Goal: Task Accomplishment & Management: Manage account settings

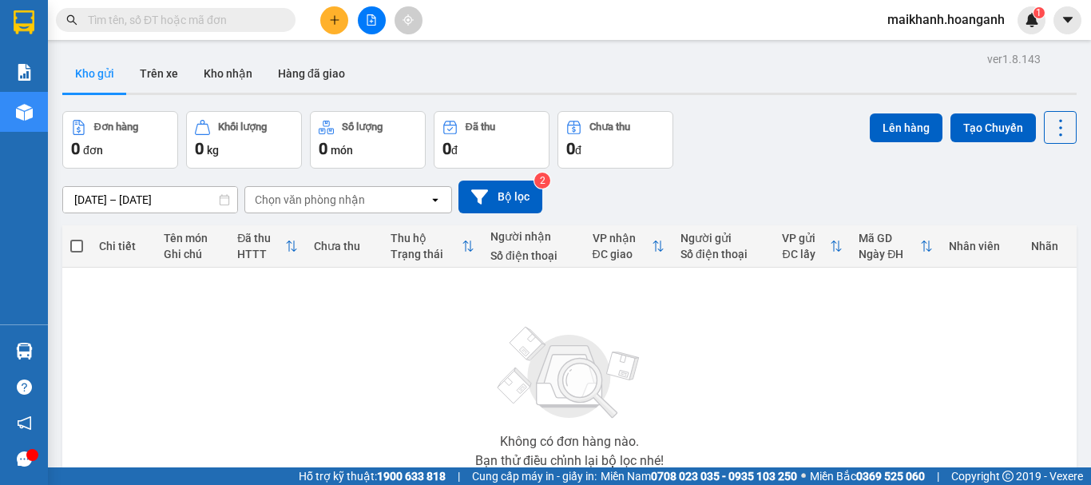
click at [194, 18] on input "text" at bounding box center [182, 20] width 189 height 18
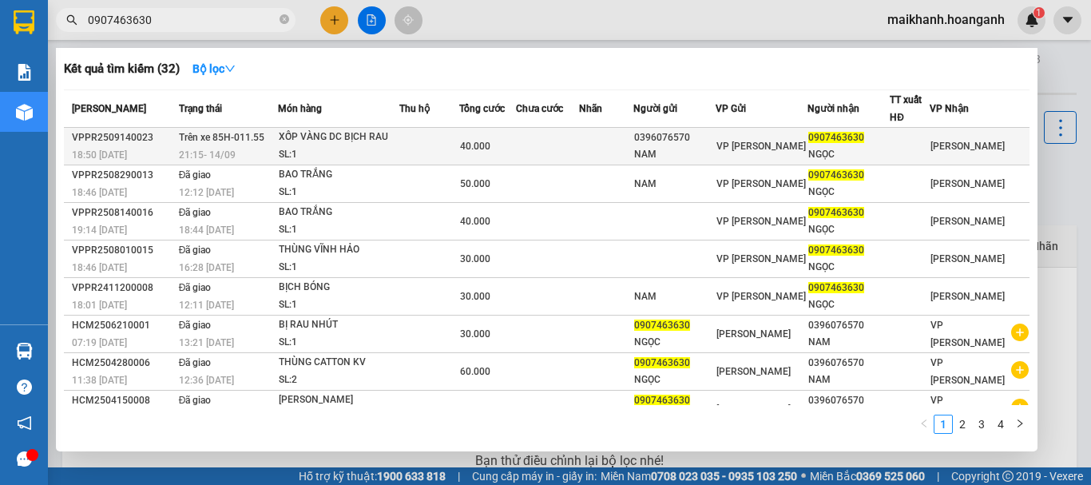
type input "0907463630"
click at [292, 151] on div "SL: 1" at bounding box center [339, 155] width 120 height 18
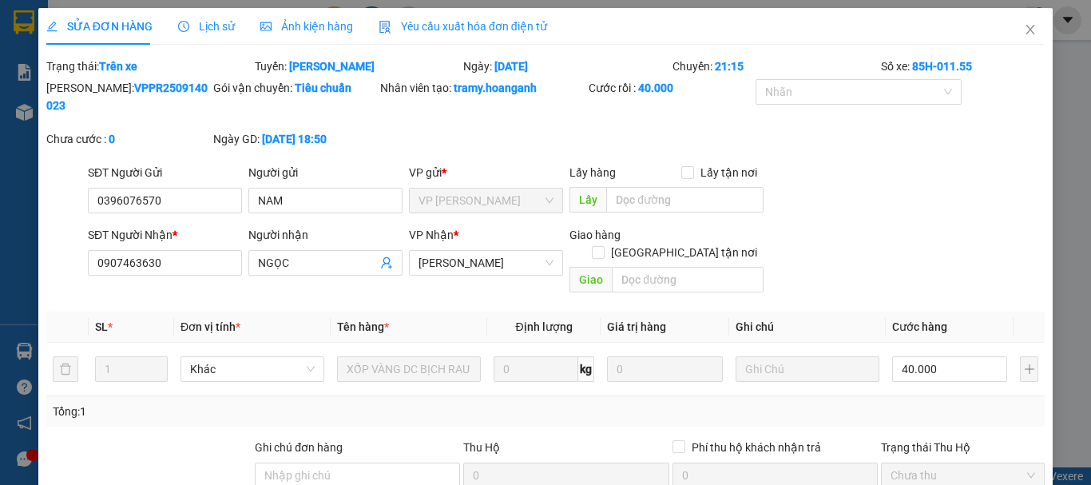
type input "0396076570"
type input "NAM"
type input "0907463630"
type input "NGỌC"
type input "40.000"
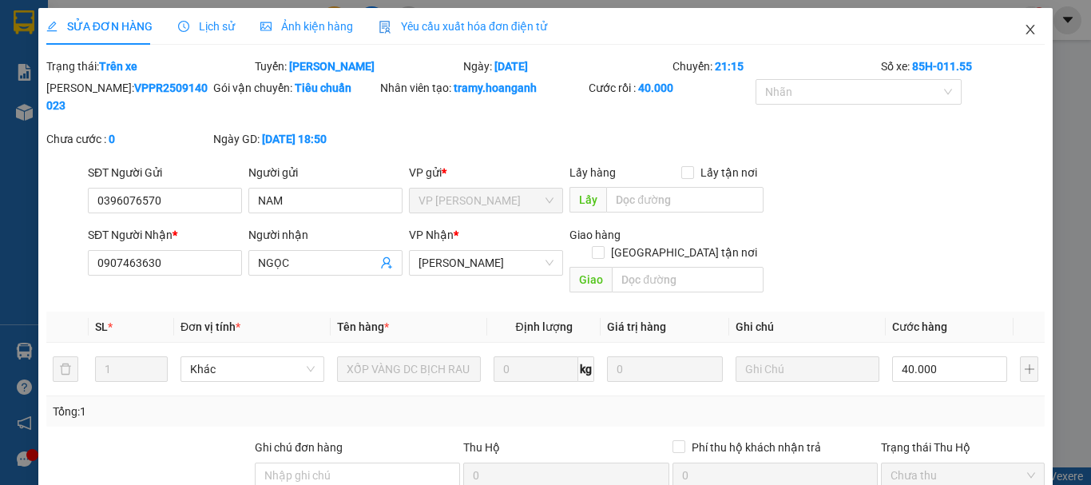
click at [1024, 30] on icon "close" at bounding box center [1030, 29] width 13 height 13
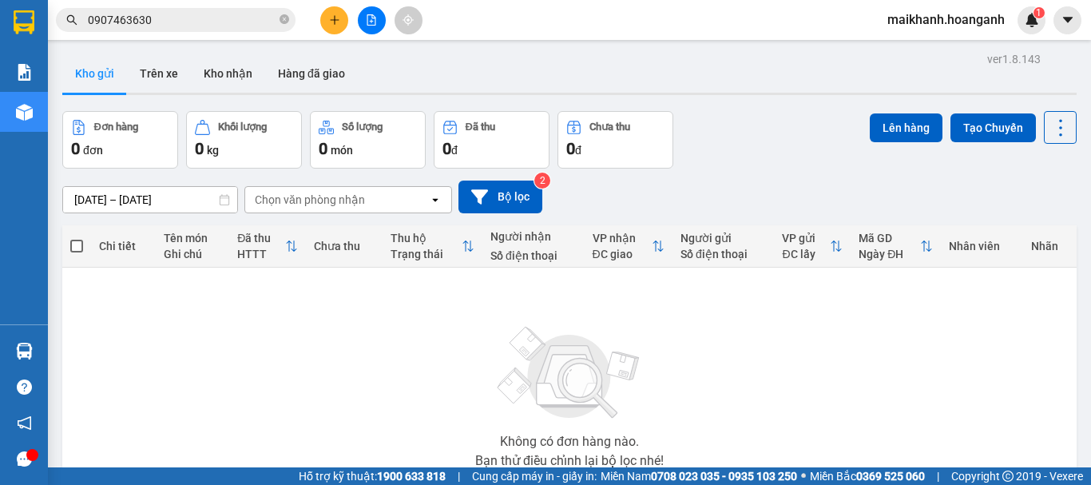
click at [373, 15] on icon "file-add" at bounding box center [371, 19] width 9 height 11
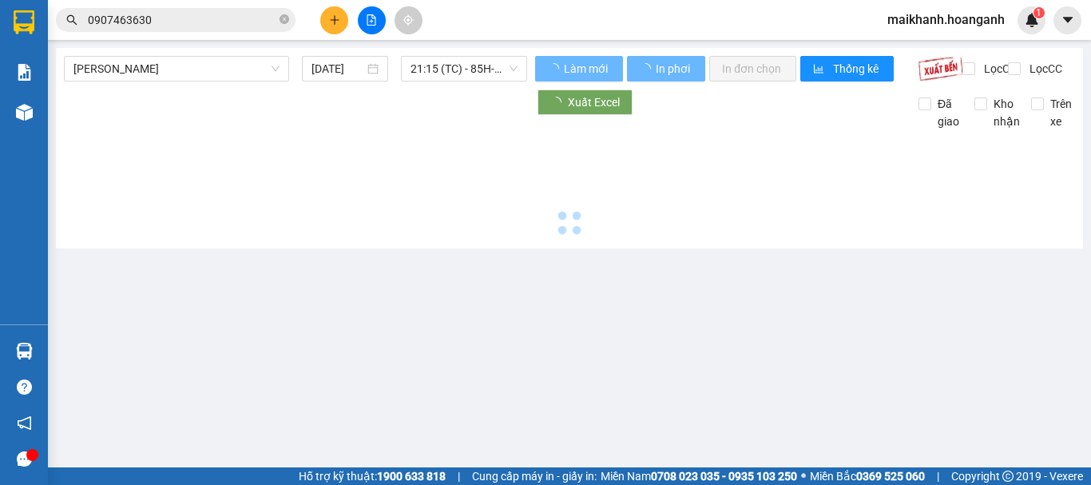
type input "[DATE]"
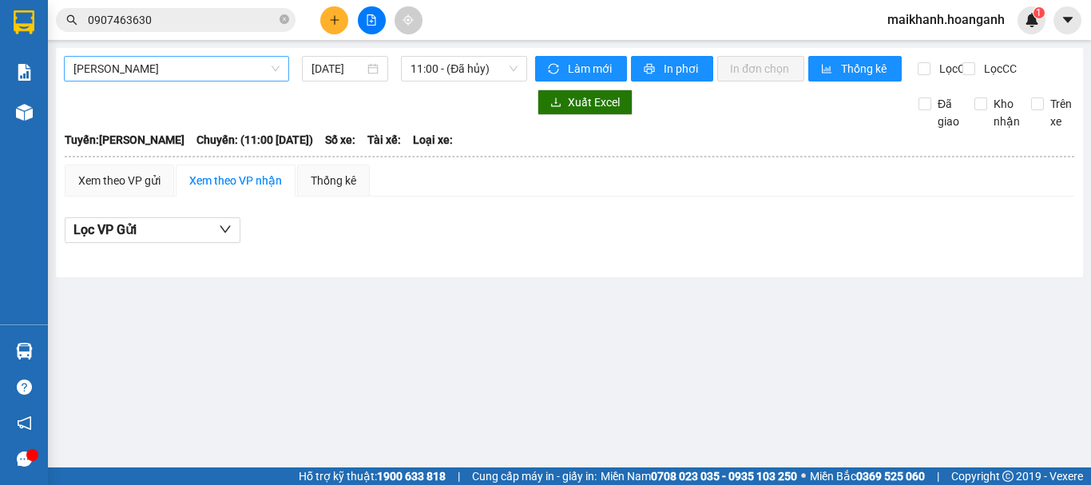
click at [212, 70] on span "[PERSON_NAME]" at bounding box center [176, 69] width 206 height 24
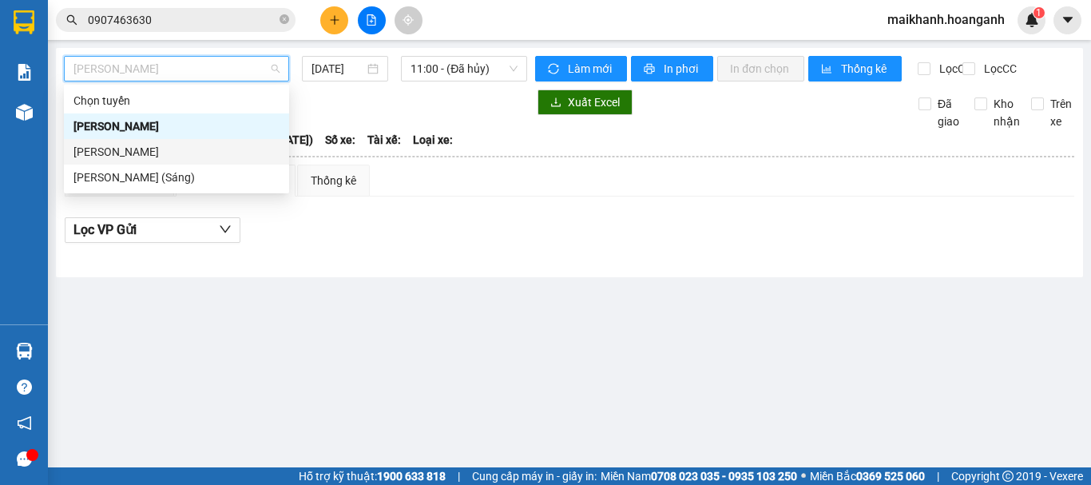
click at [212, 152] on div "[PERSON_NAME]" at bounding box center [176, 152] width 206 height 18
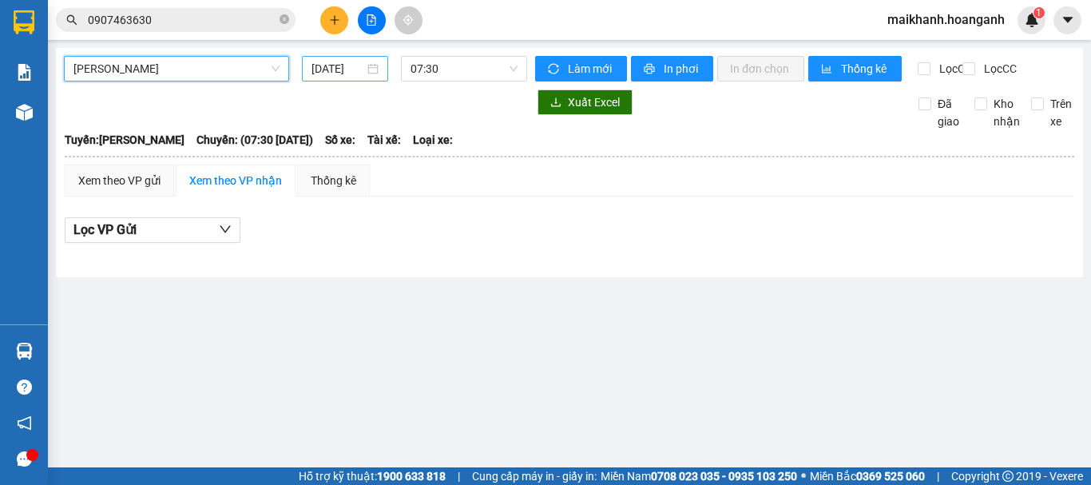
click at [342, 66] on input "[DATE]" at bounding box center [338, 69] width 53 height 18
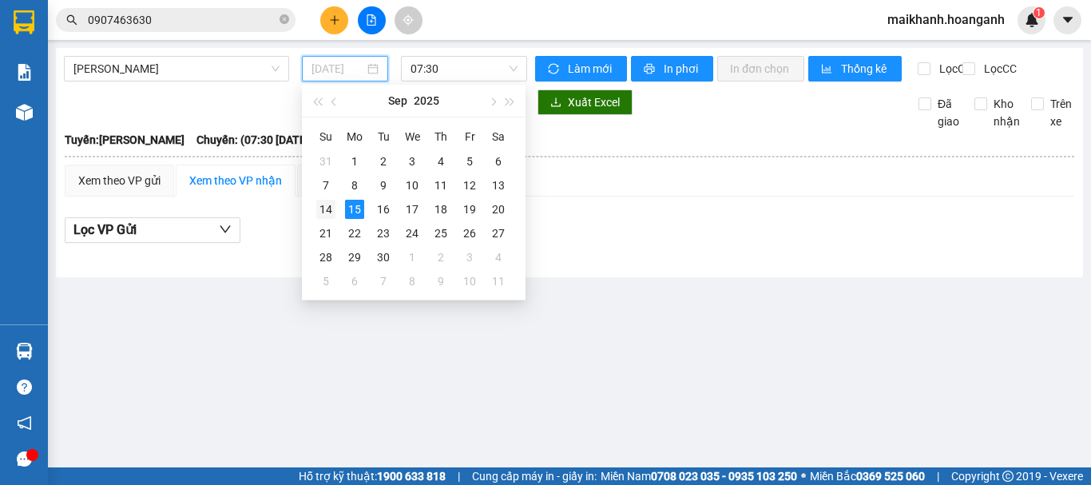
click at [327, 212] on div "14" at bounding box center [325, 209] width 19 height 19
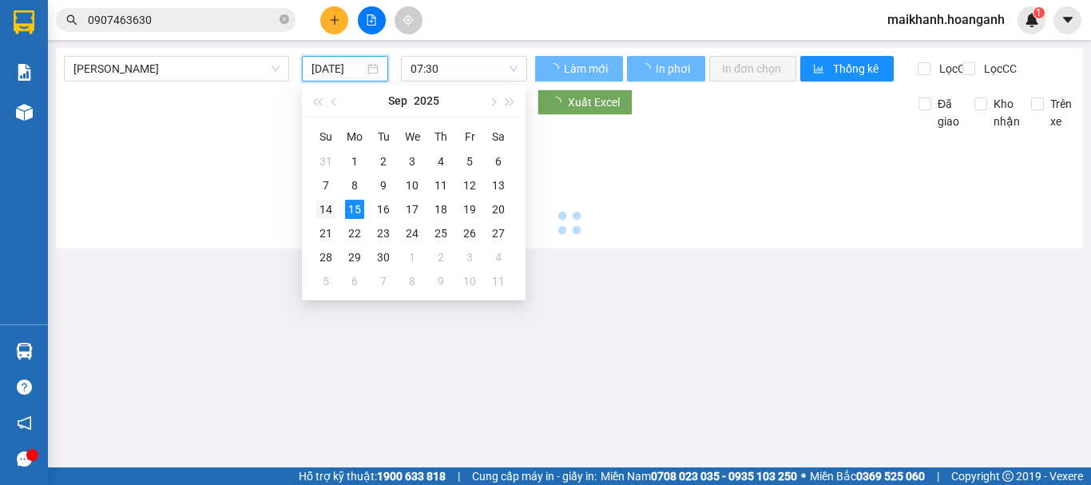
type input "[DATE]"
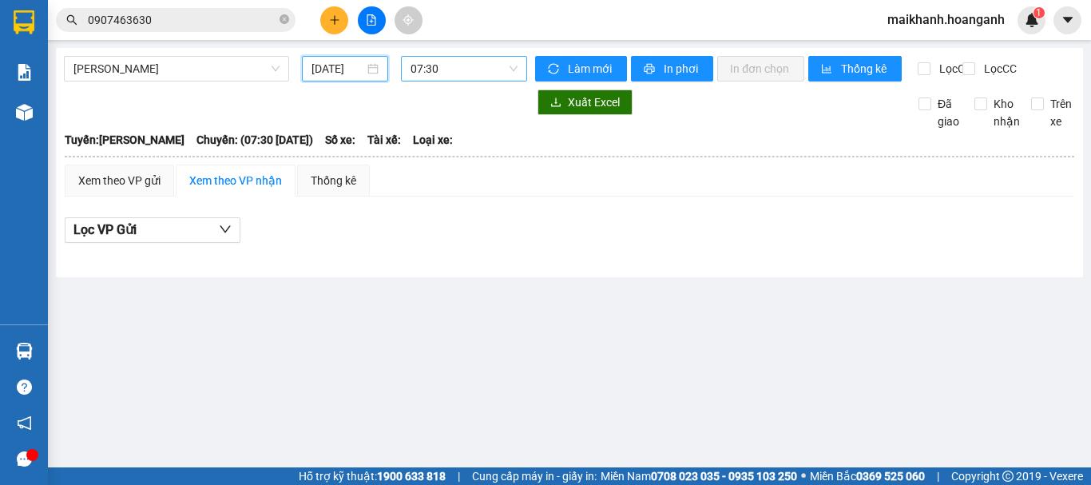
click at [458, 63] on span "07:30" at bounding box center [464, 69] width 107 height 24
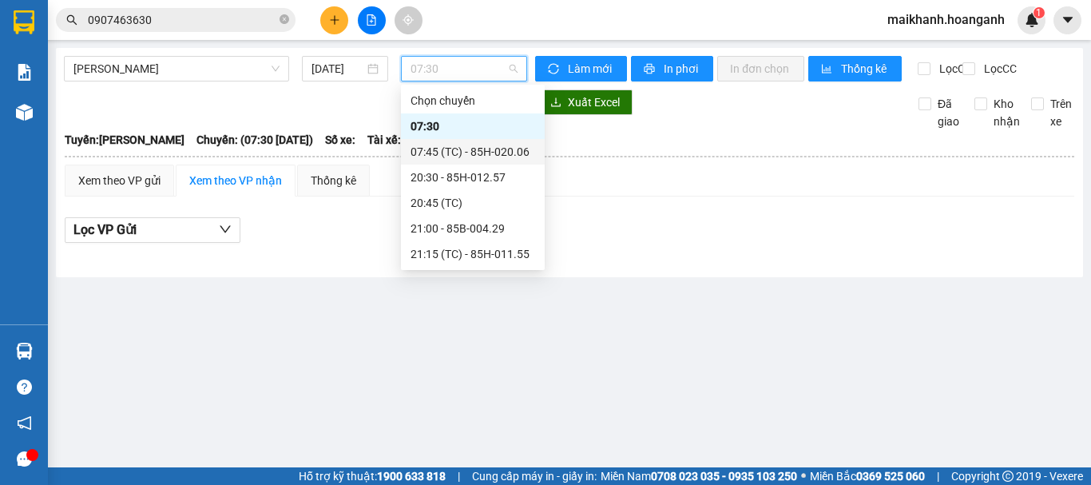
click at [457, 148] on div "07:45 (TC) - 85H-020.06" at bounding box center [473, 152] width 125 height 18
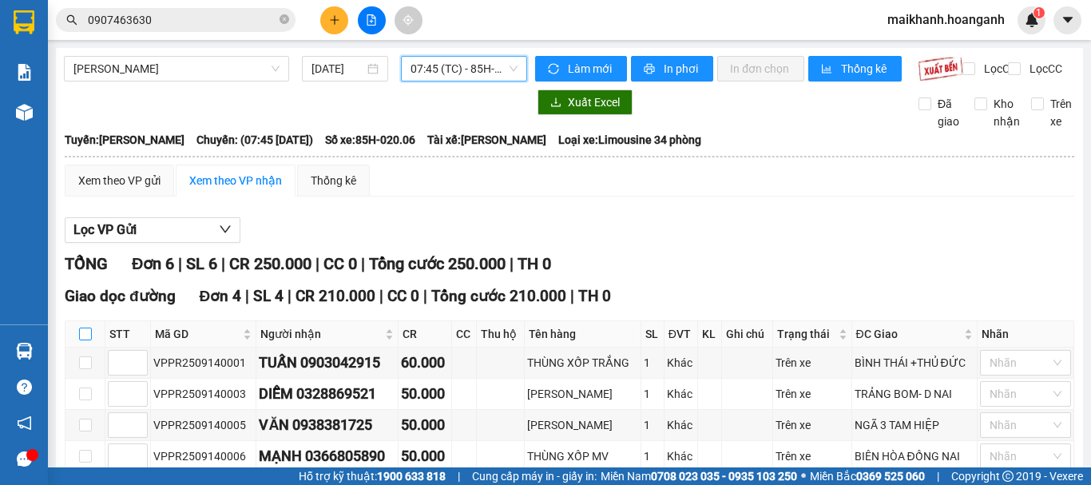
click at [84, 340] on input "checkbox" at bounding box center [85, 334] width 13 height 13
checkbox input "true"
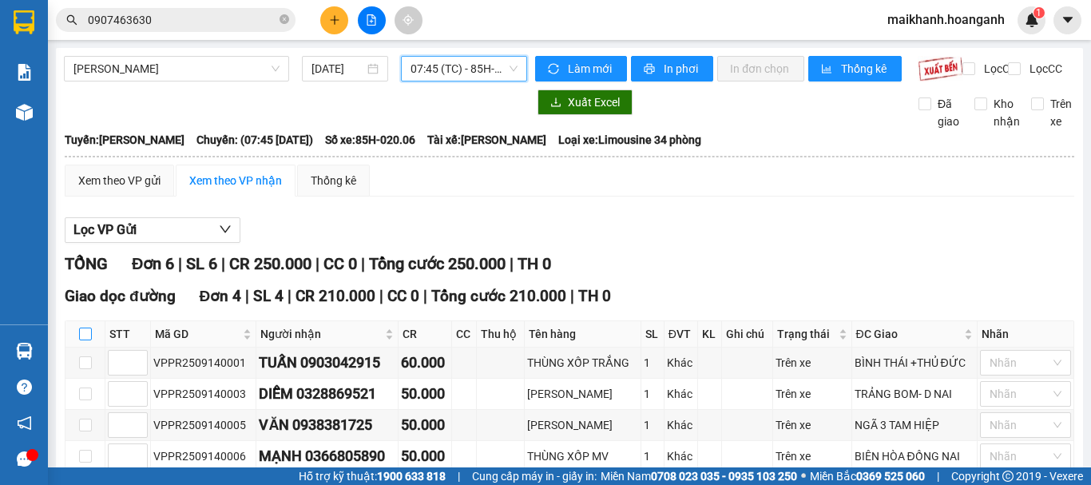
checkbox input "true"
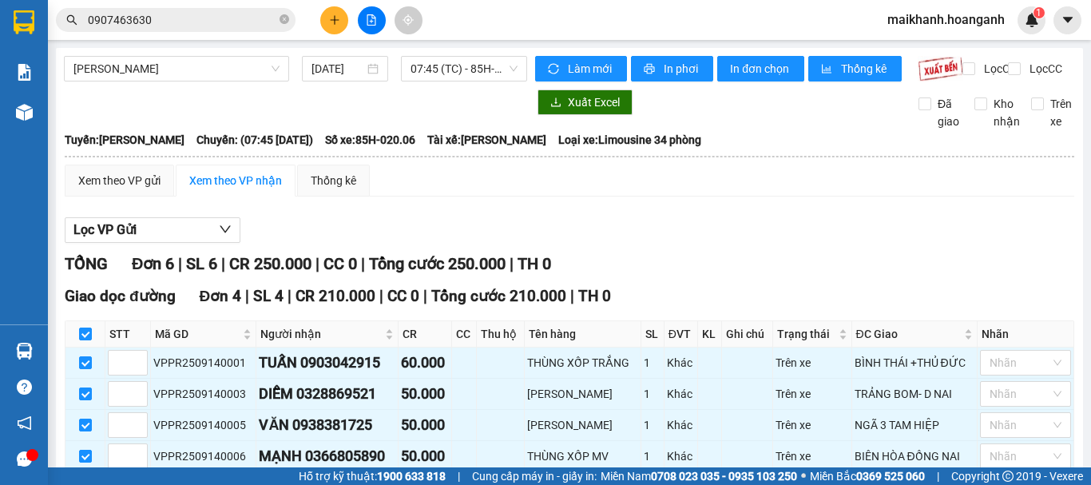
scroll to position [240, 0]
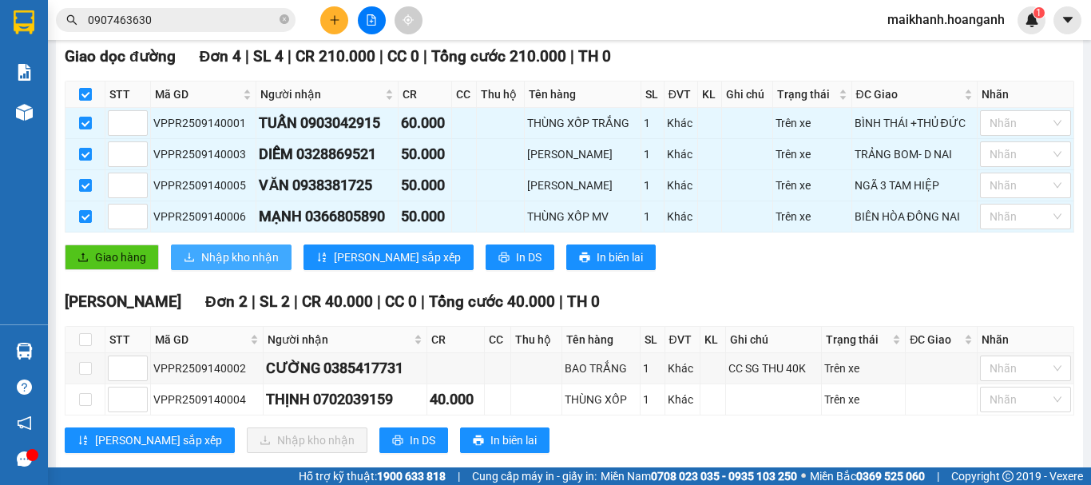
click at [236, 266] on span "Nhập kho nhận" at bounding box center [239, 257] width 77 height 18
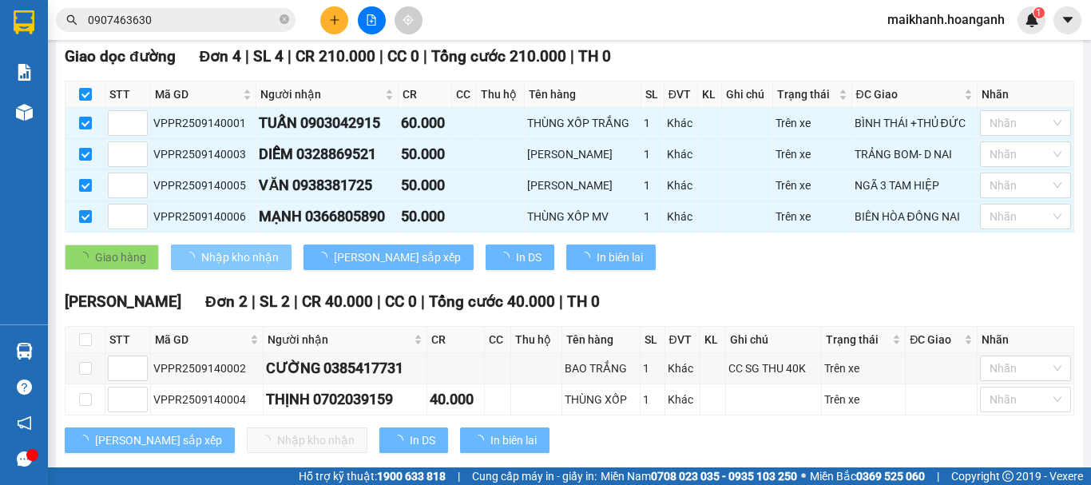
checkbox input "false"
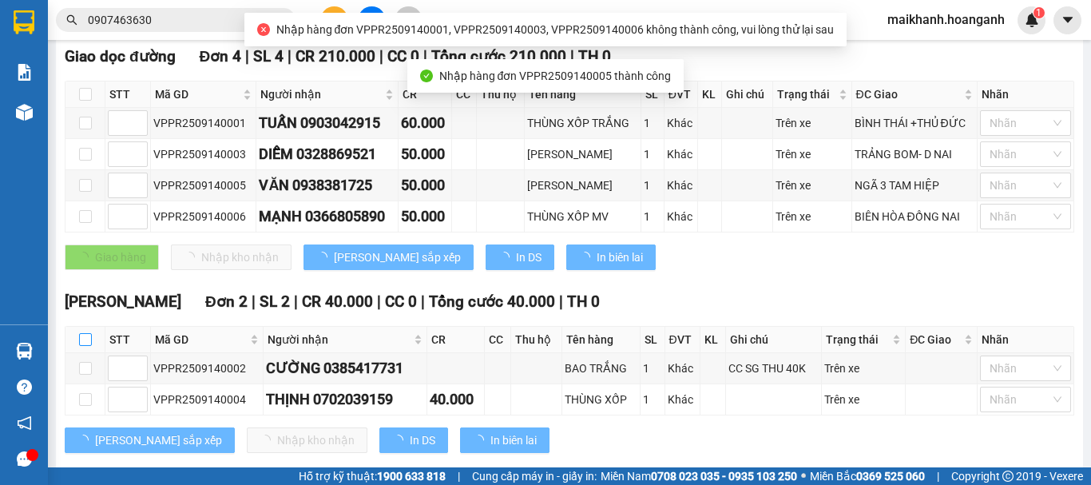
click at [87, 346] on input "checkbox" at bounding box center [85, 339] width 13 height 13
checkbox input "true"
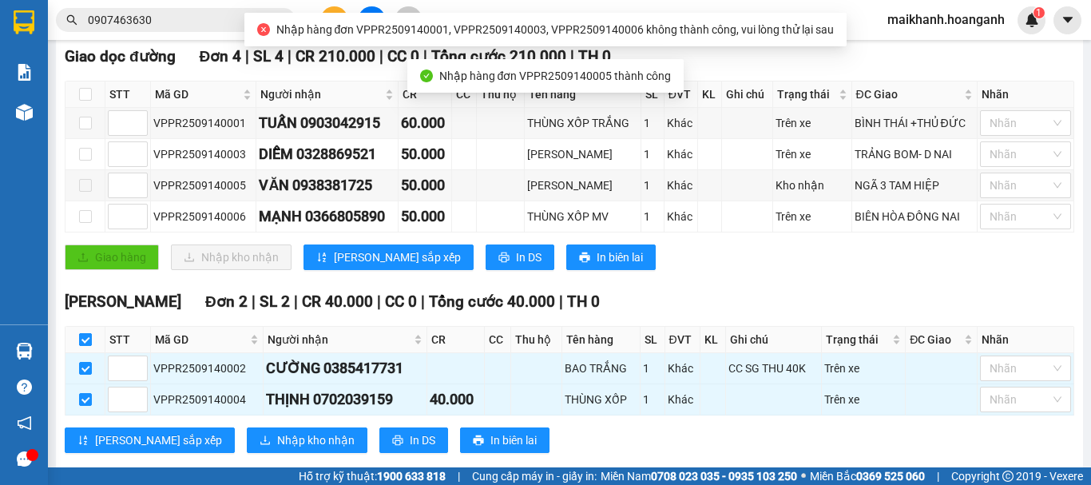
checkbox input "true"
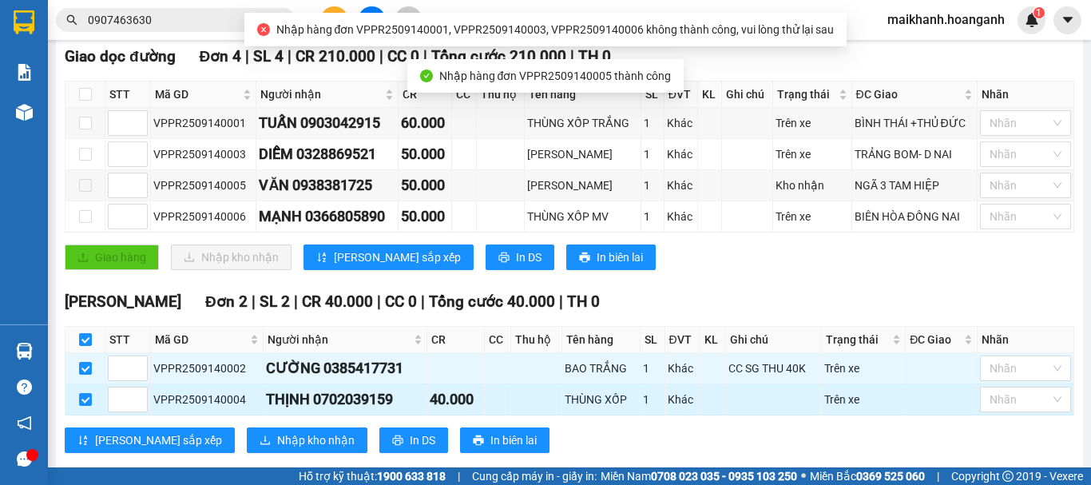
scroll to position [284, 0]
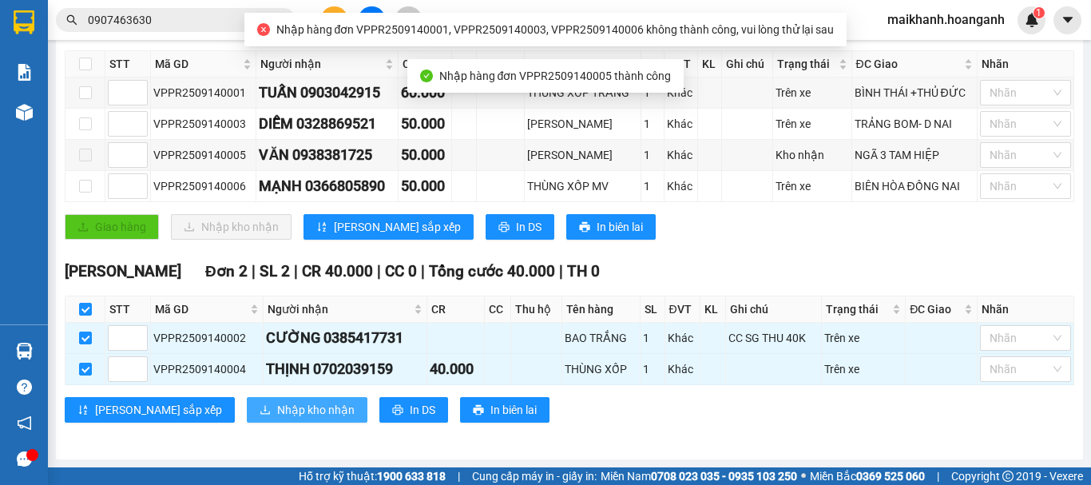
click at [277, 404] on span "Nhập kho nhận" at bounding box center [315, 410] width 77 height 18
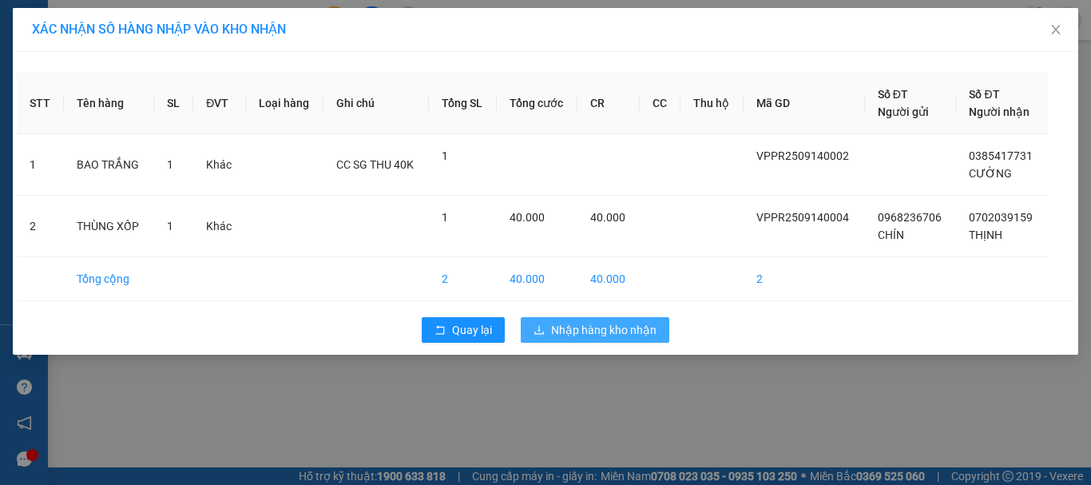
click at [586, 332] on span "Nhập hàng kho nhận" at bounding box center [603, 330] width 105 height 18
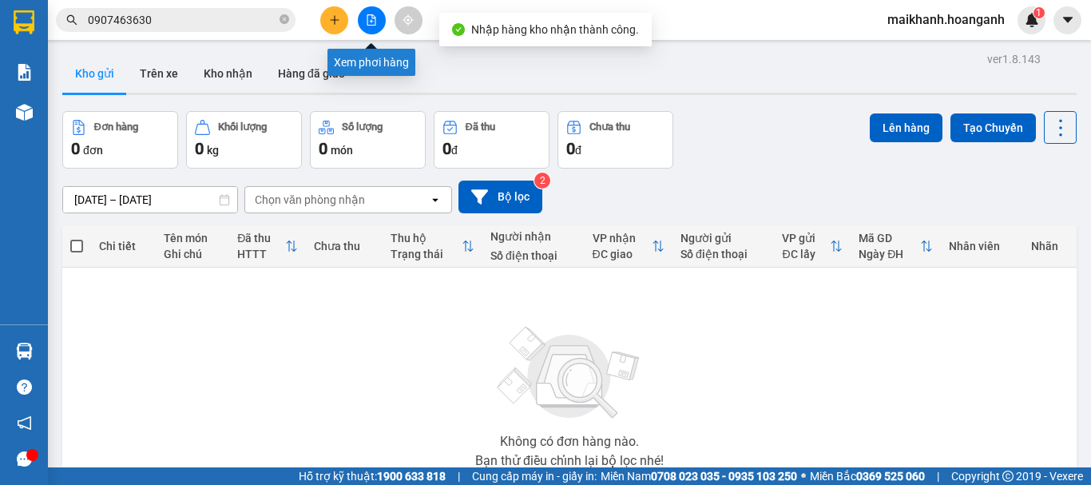
click at [367, 30] on button at bounding box center [372, 20] width 28 height 28
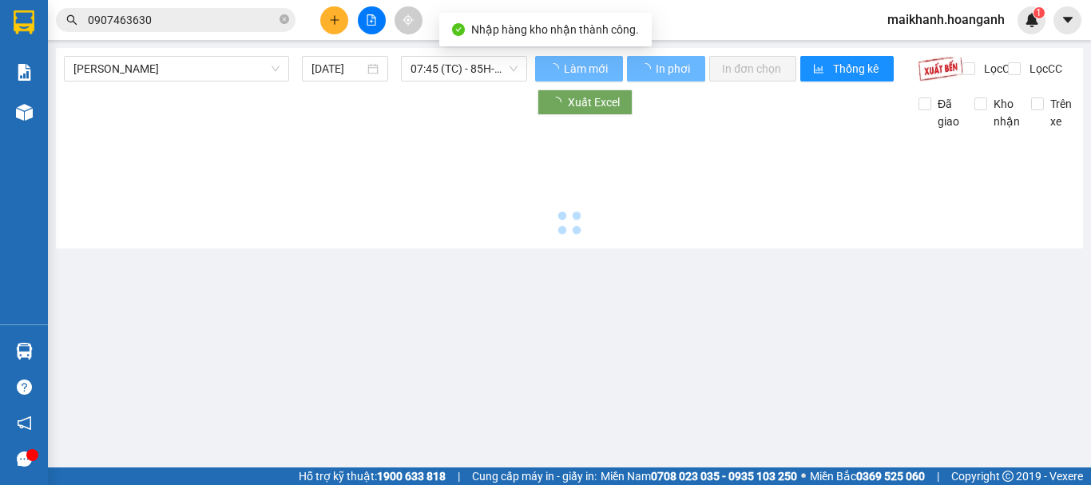
type input "[DATE]"
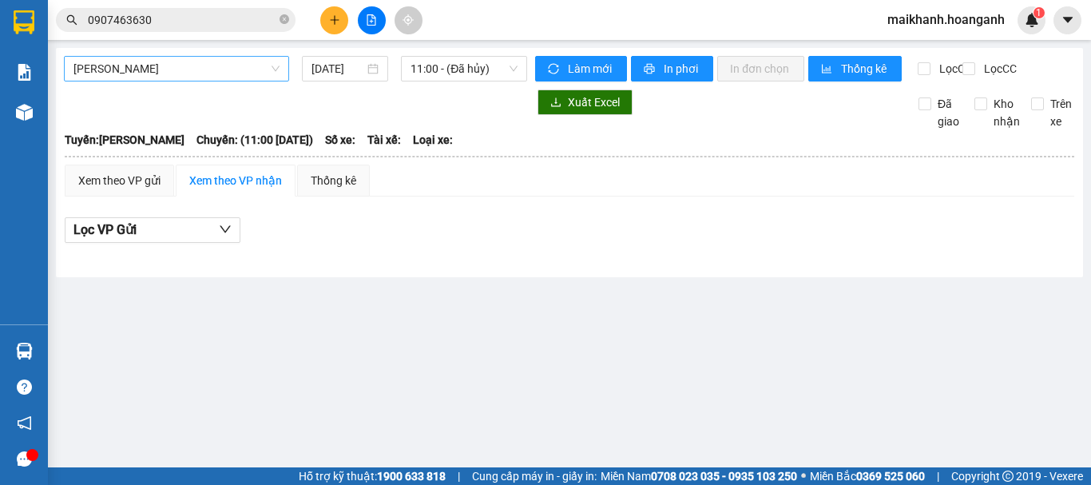
click at [235, 77] on span "[PERSON_NAME]" at bounding box center [176, 69] width 206 height 24
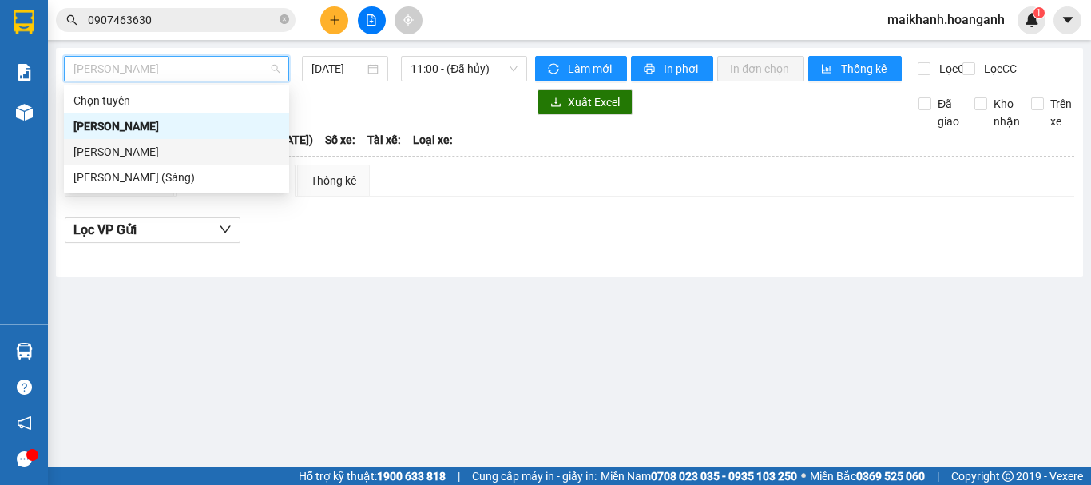
click at [212, 152] on div "[PERSON_NAME]" at bounding box center [176, 152] width 206 height 18
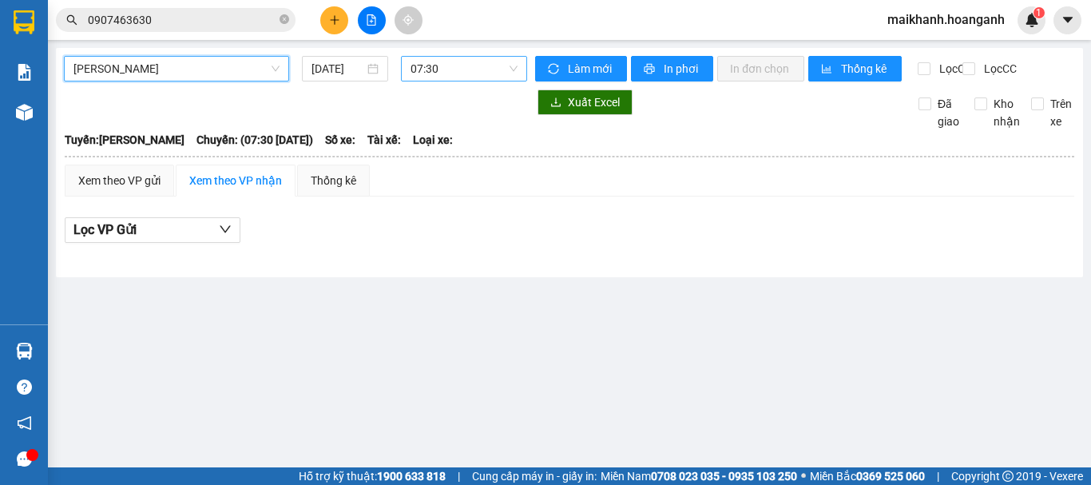
click at [439, 73] on span "07:30" at bounding box center [464, 69] width 107 height 24
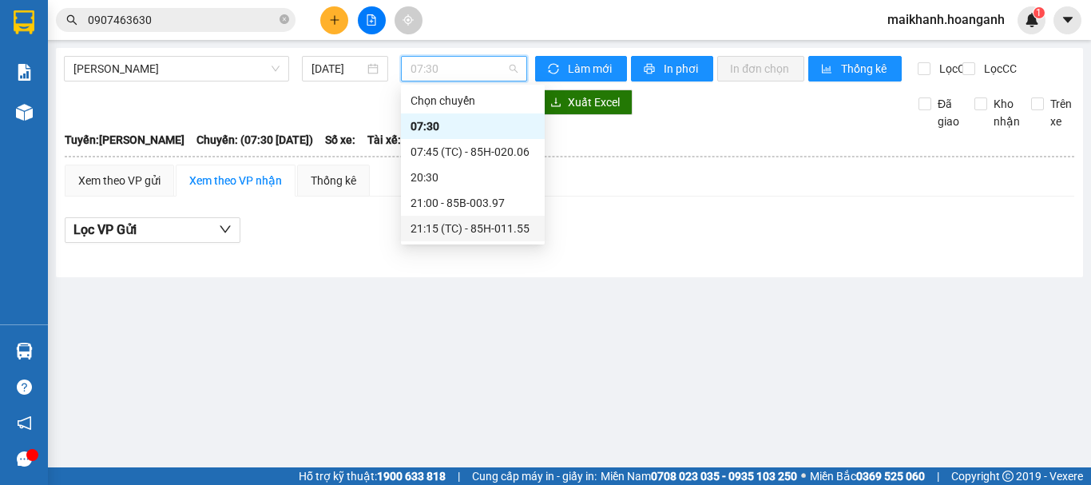
click at [449, 228] on div "21:15 (TC) - 85H-011.55" at bounding box center [473, 229] width 125 height 18
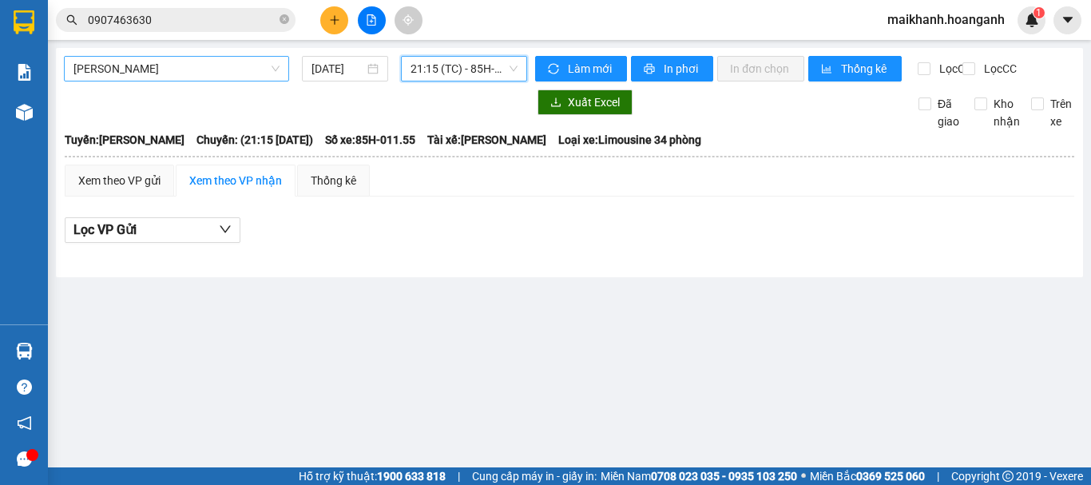
click at [228, 72] on span "[PERSON_NAME]" at bounding box center [176, 69] width 206 height 24
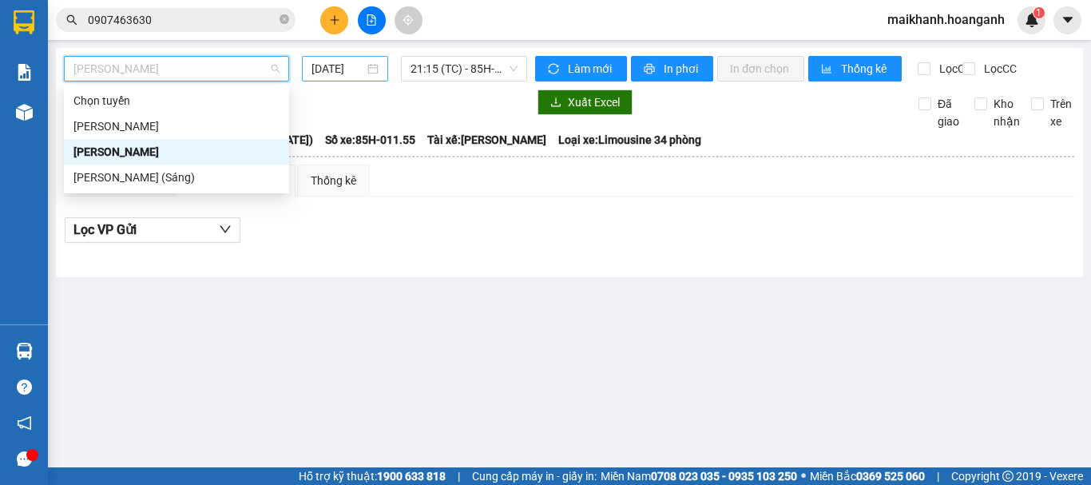
click at [341, 65] on input "[DATE]" at bounding box center [338, 69] width 53 height 18
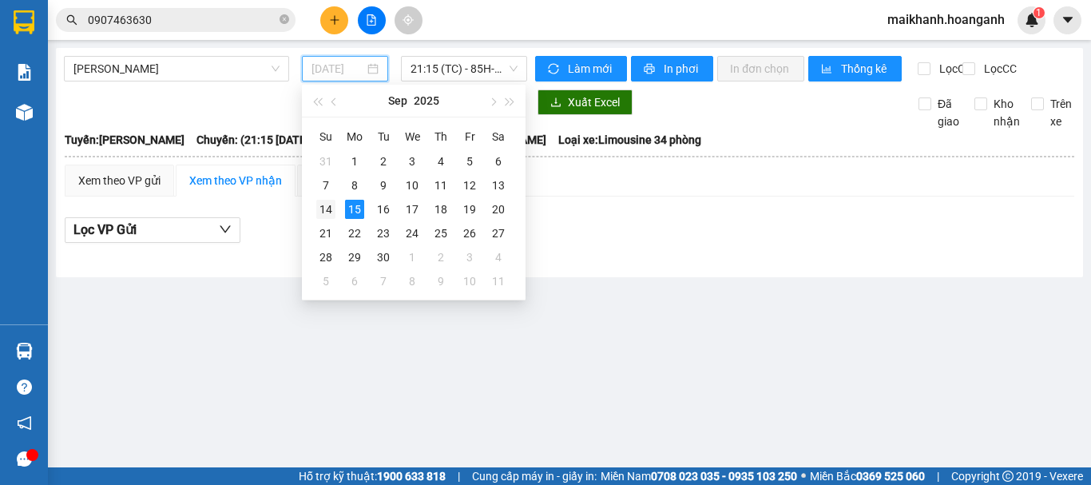
click at [330, 208] on div "14" at bounding box center [325, 209] width 19 height 19
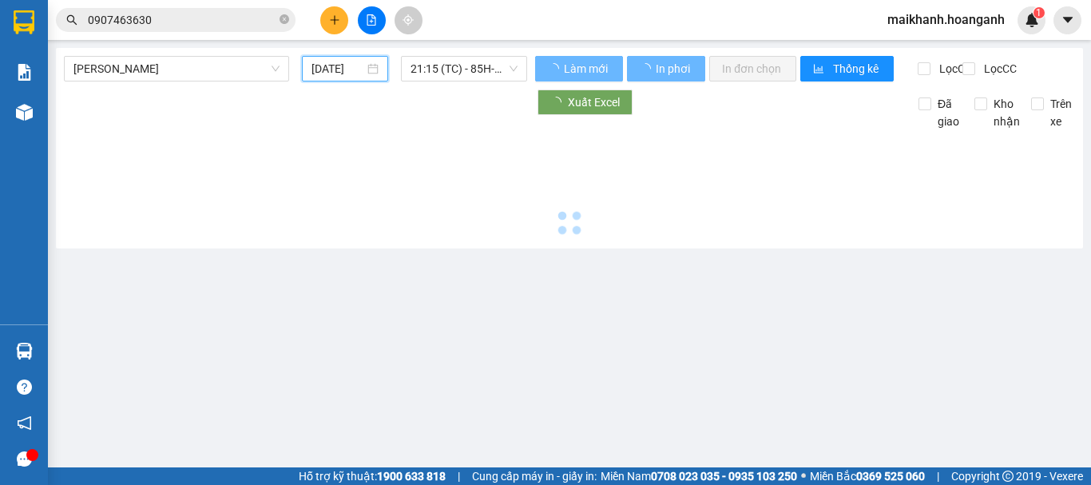
type input "[DATE]"
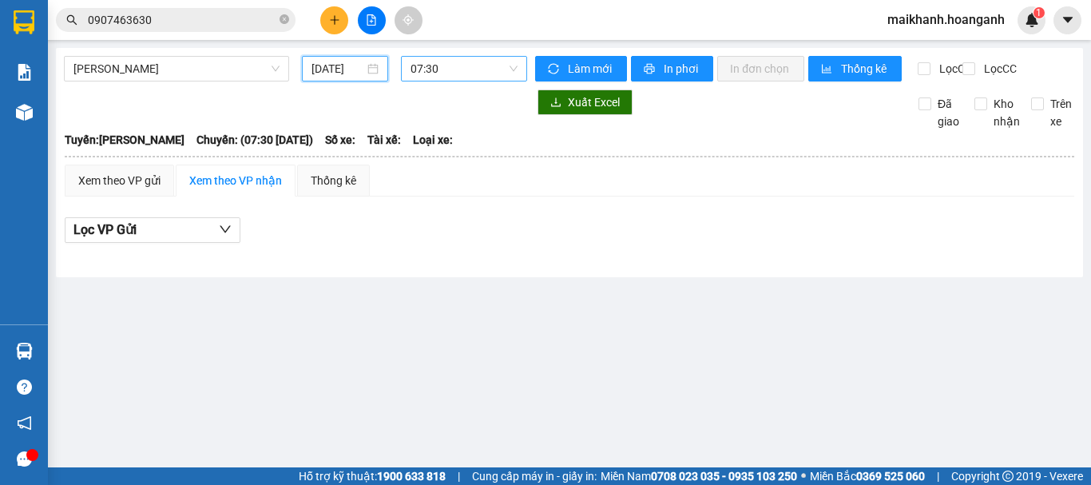
click at [467, 71] on span "07:30" at bounding box center [464, 69] width 107 height 24
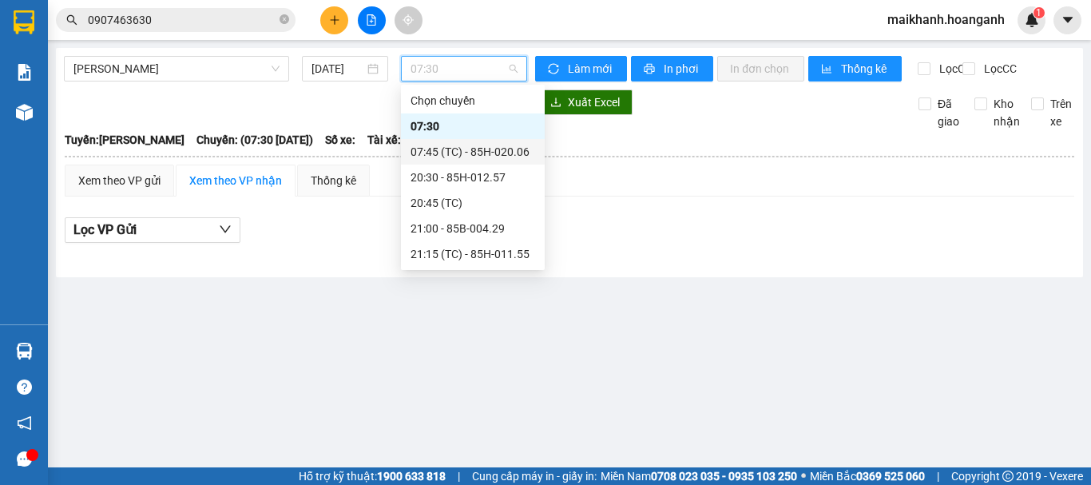
click at [466, 152] on div "07:45 (TC) - 85H-020.06" at bounding box center [473, 152] width 125 height 18
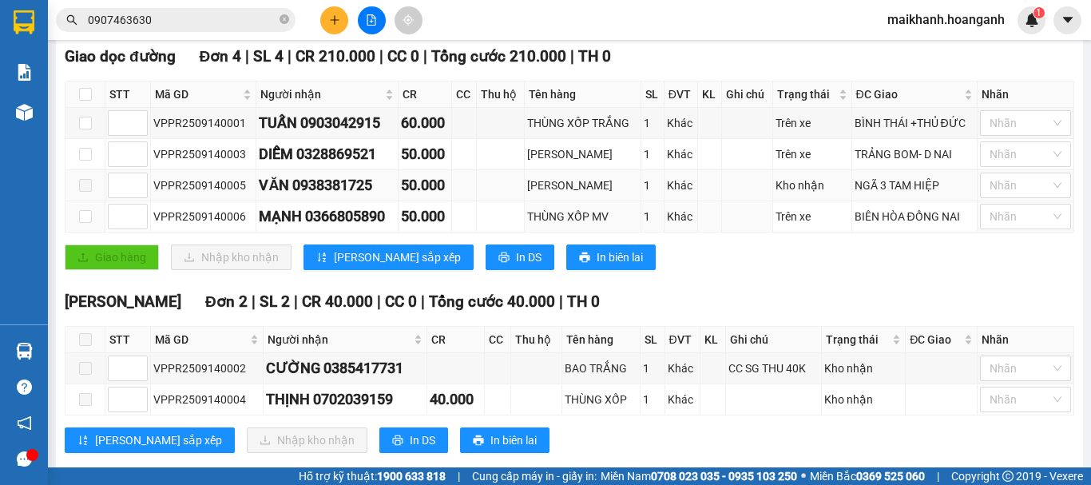
scroll to position [160, 0]
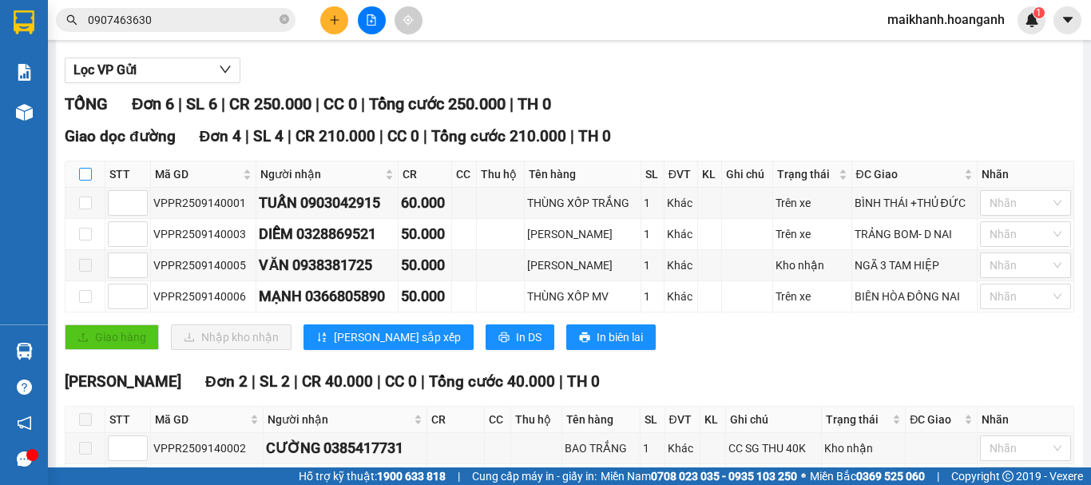
click at [85, 181] on input "checkbox" at bounding box center [85, 174] width 13 height 13
checkbox input "true"
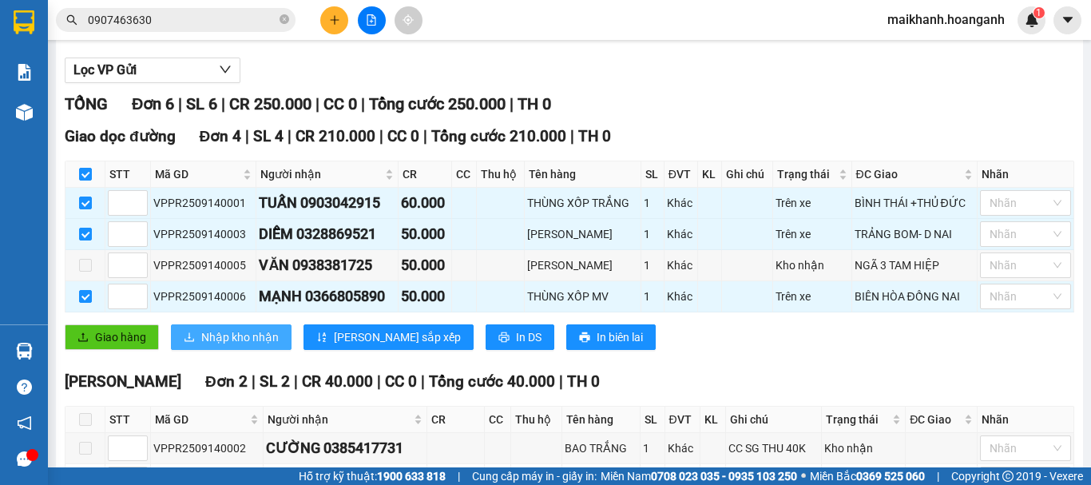
click at [211, 346] on span "Nhập kho nhận" at bounding box center [239, 337] width 77 height 18
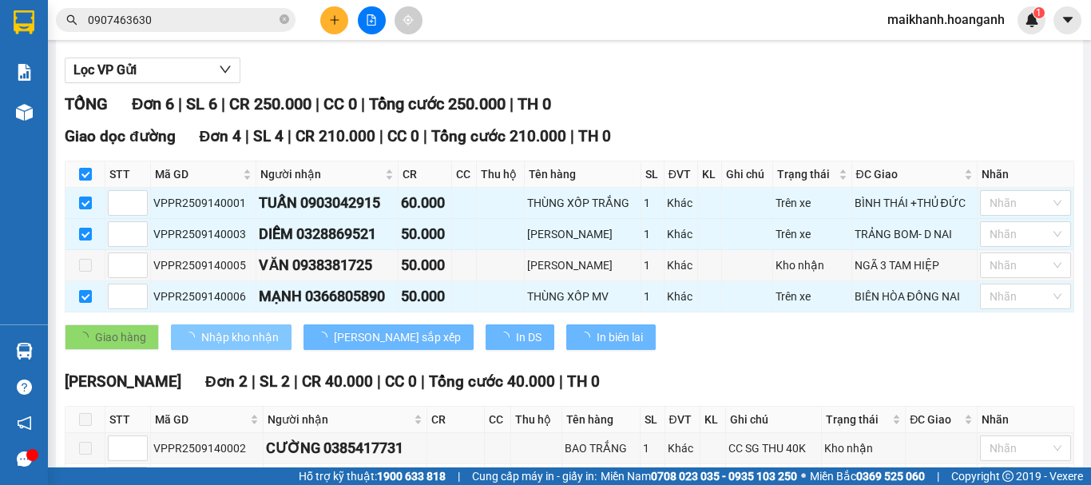
checkbox input "false"
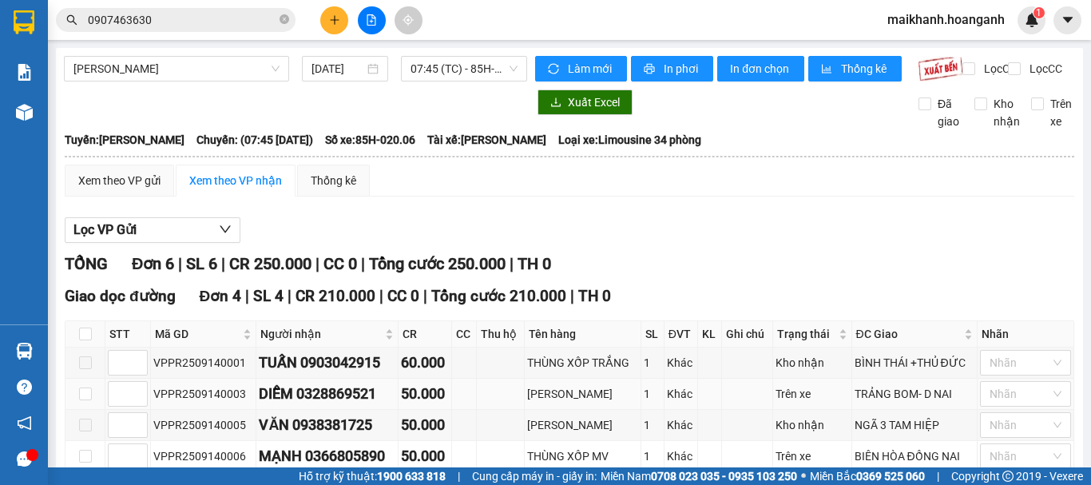
scroll to position [284, 0]
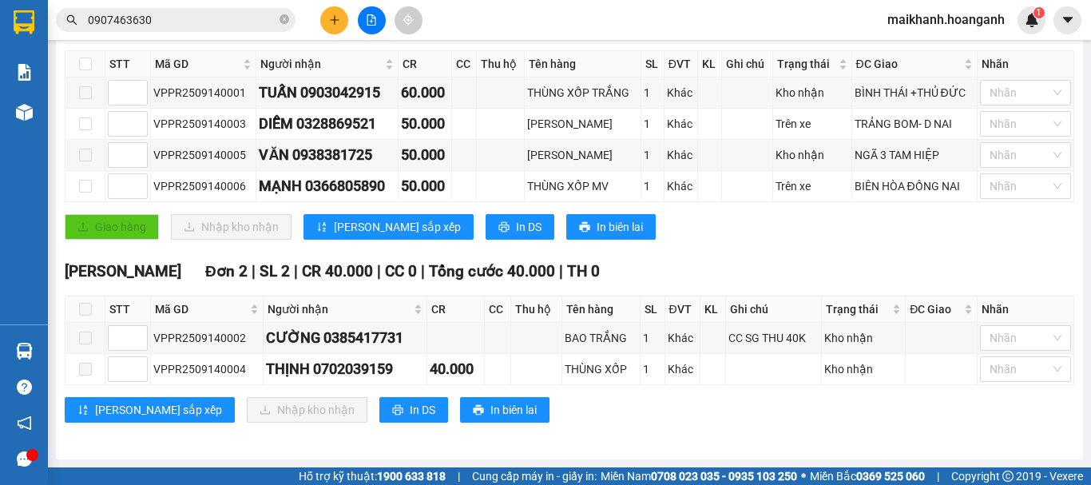
click at [88, 310] on span at bounding box center [85, 309] width 13 height 13
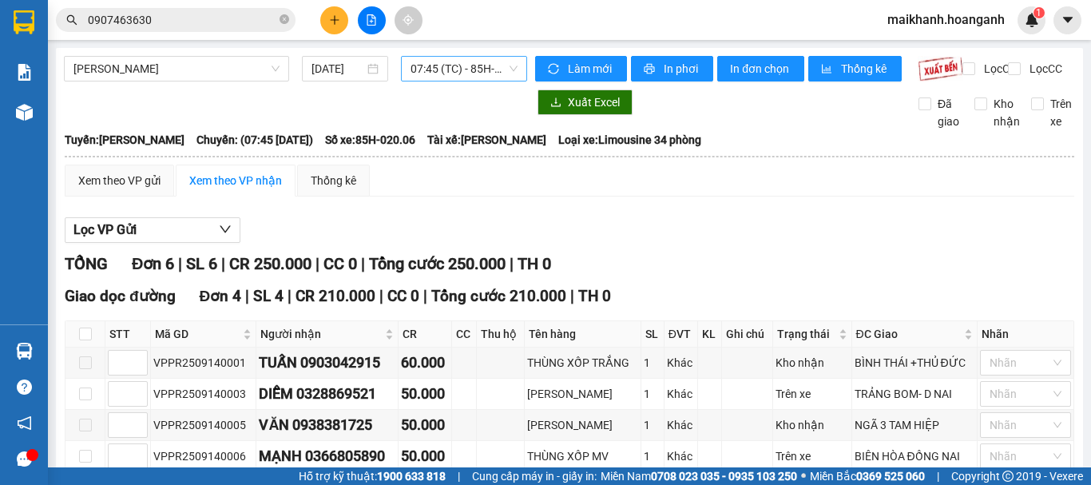
click at [442, 69] on span "07:45 (TC) - 85H-020.06" at bounding box center [464, 69] width 107 height 24
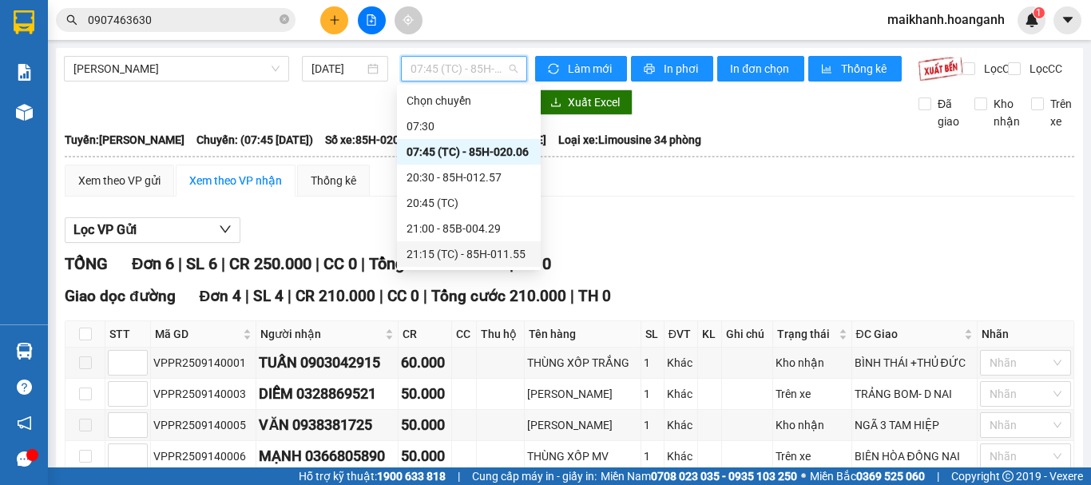
click at [459, 252] on div "21:15 (TC) - 85H-011.55" at bounding box center [469, 254] width 125 height 18
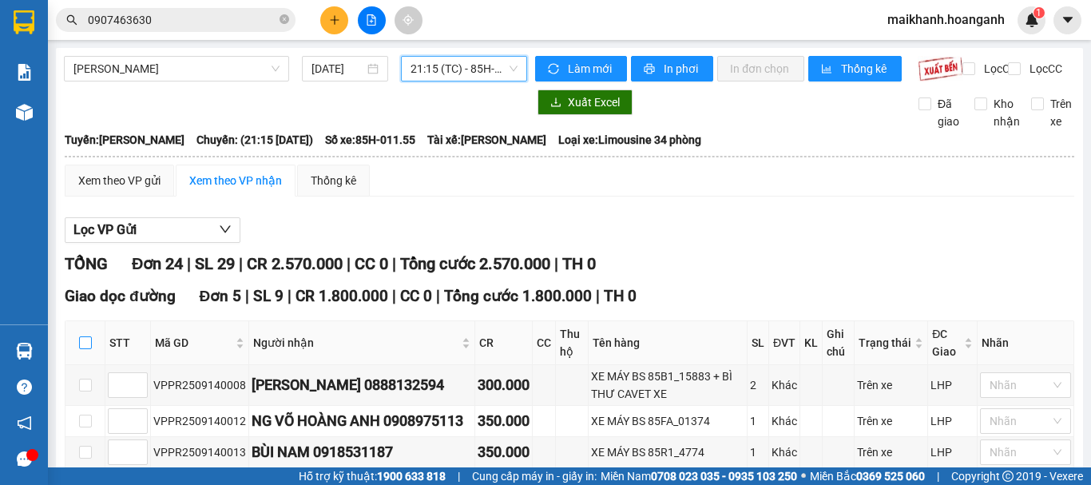
click at [83, 349] on input "checkbox" at bounding box center [85, 342] width 13 height 13
checkbox input "true"
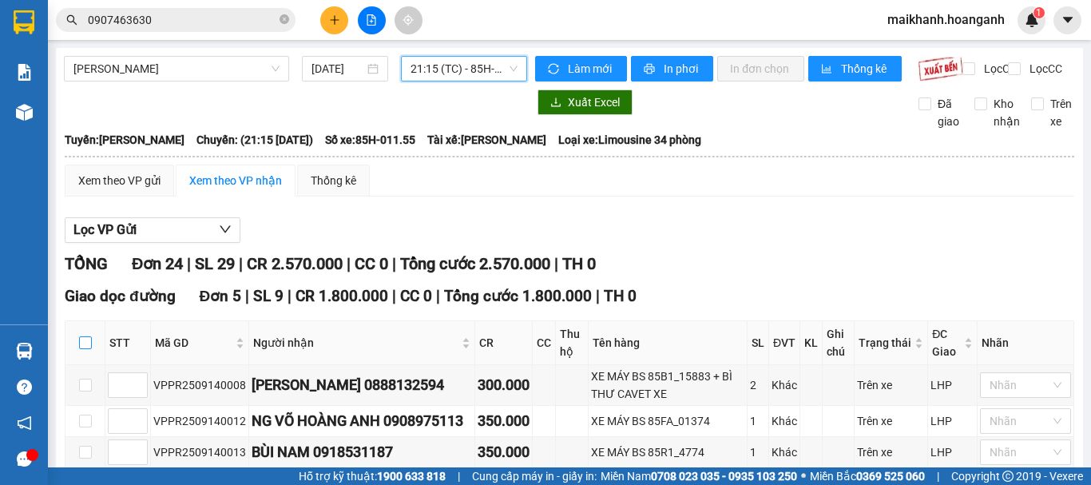
checkbox input "true"
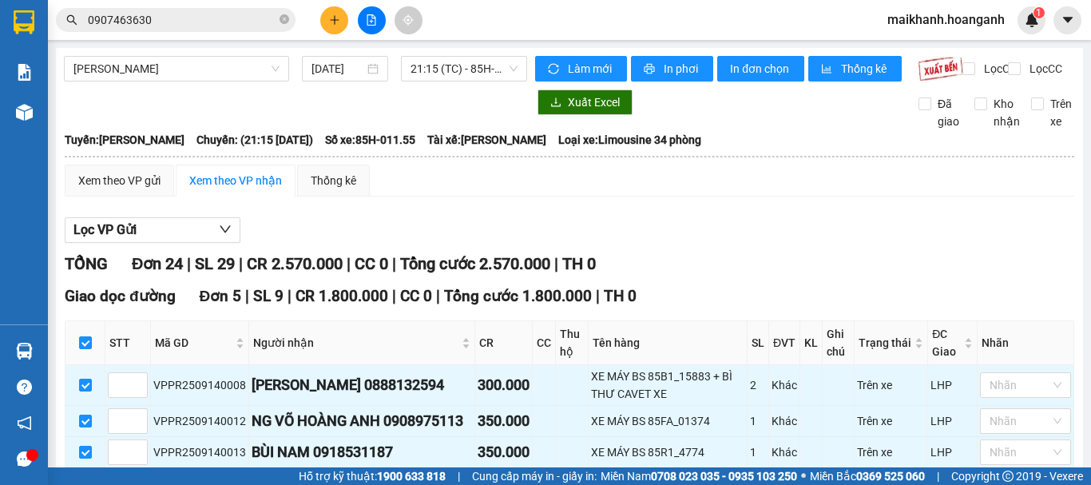
scroll to position [320, 0]
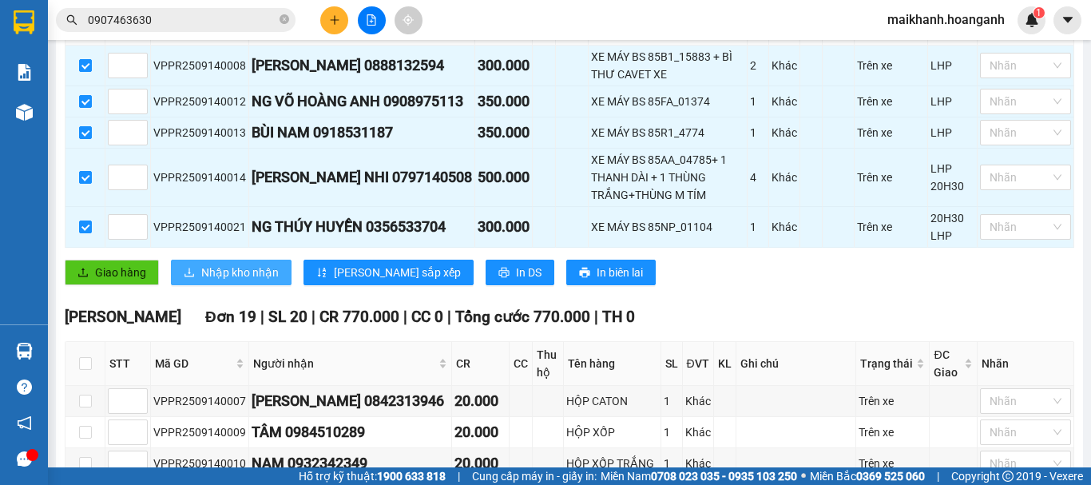
click at [243, 281] on span "Nhập kho nhận" at bounding box center [239, 273] width 77 height 18
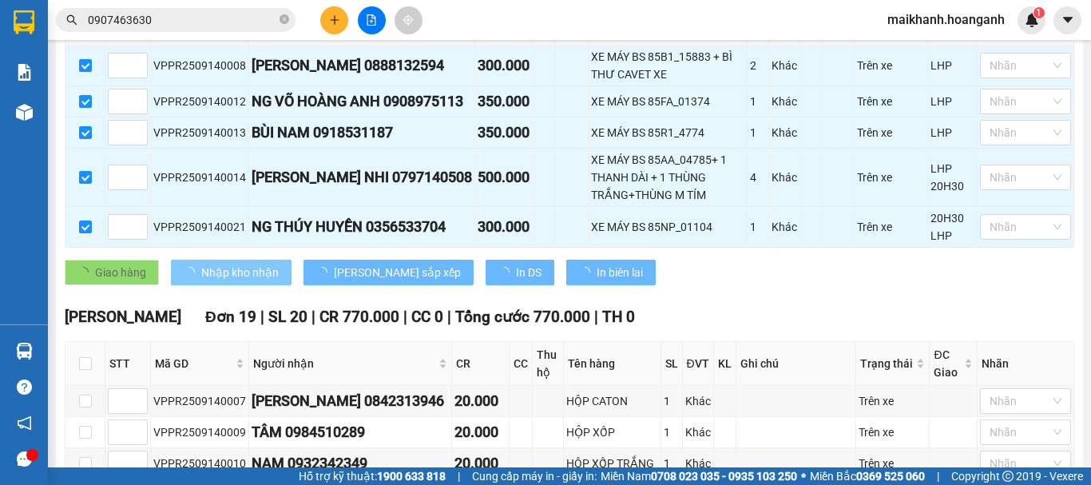
checkbox input "false"
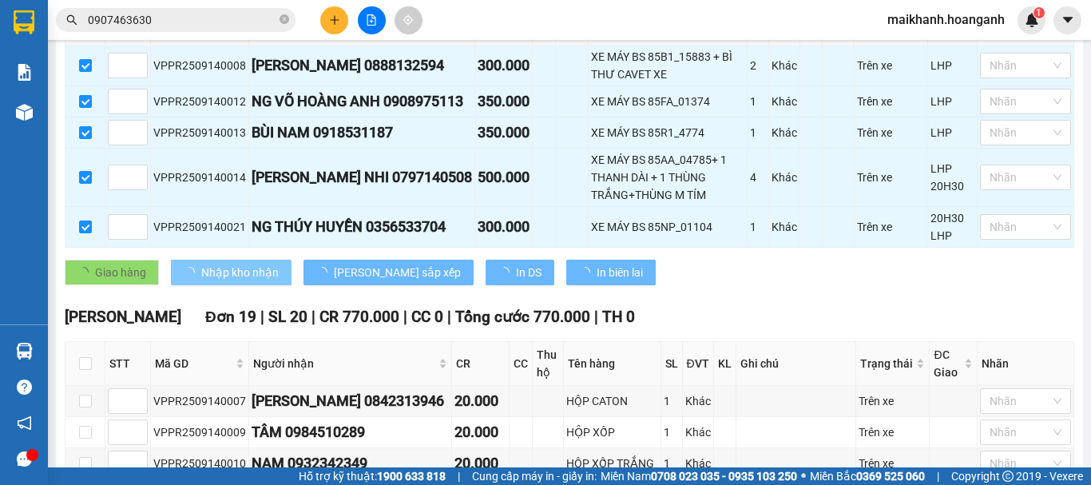
checkbox input "false"
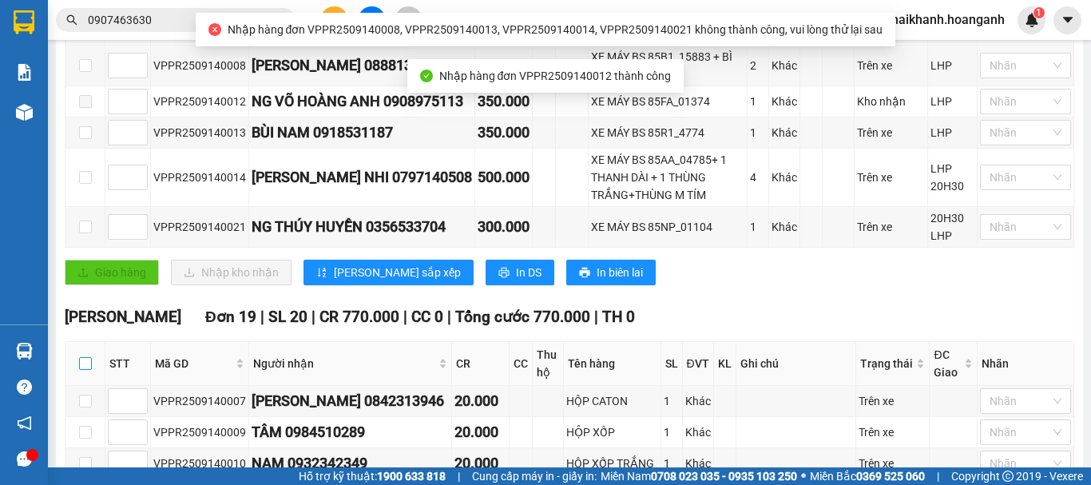
click at [85, 370] on input "checkbox" at bounding box center [85, 363] width 13 height 13
checkbox input "true"
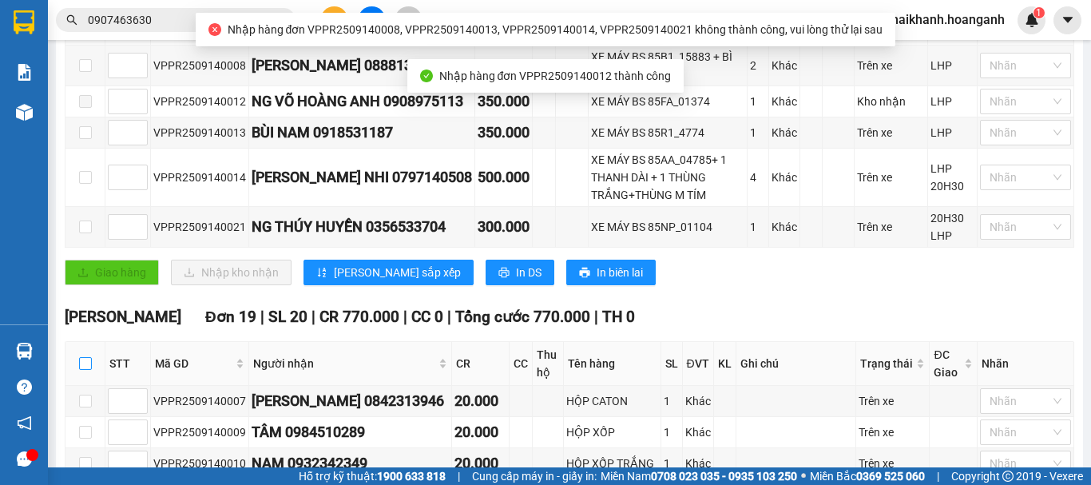
checkbox input "true"
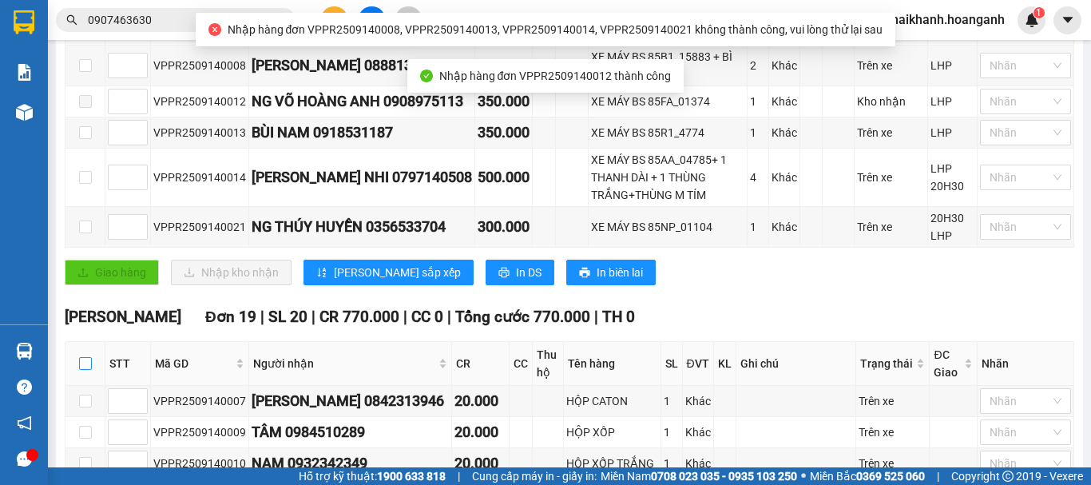
checkbox input "true"
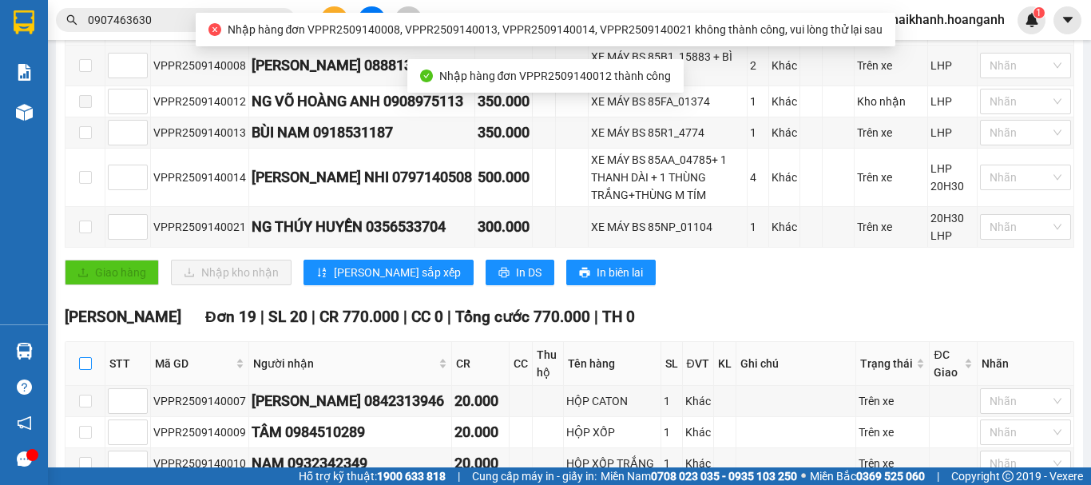
checkbox input "true"
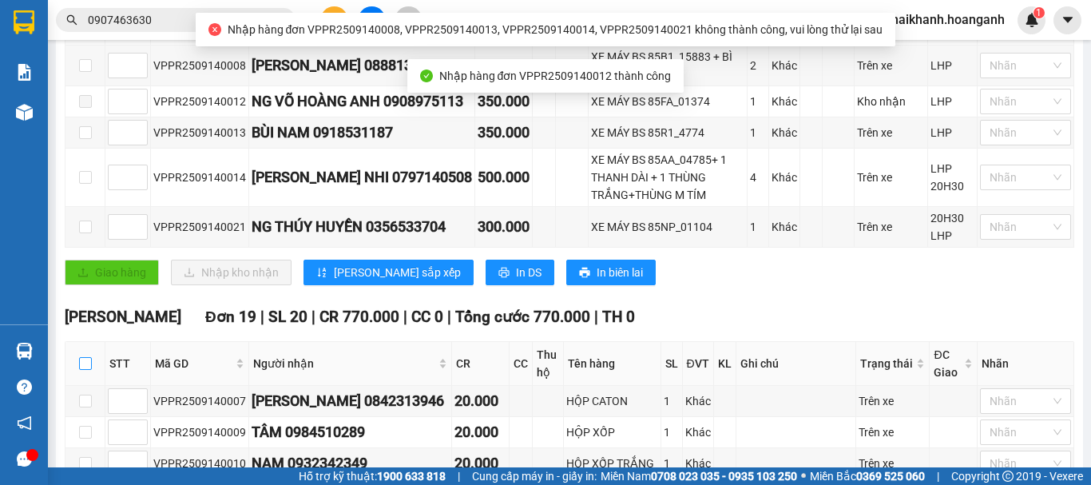
checkbox input "true"
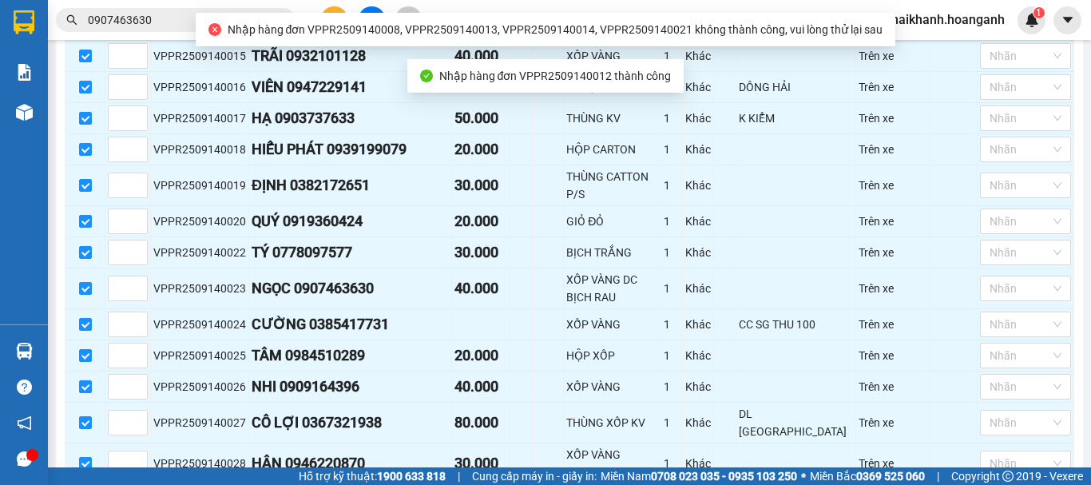
scroll to position [964, 0]
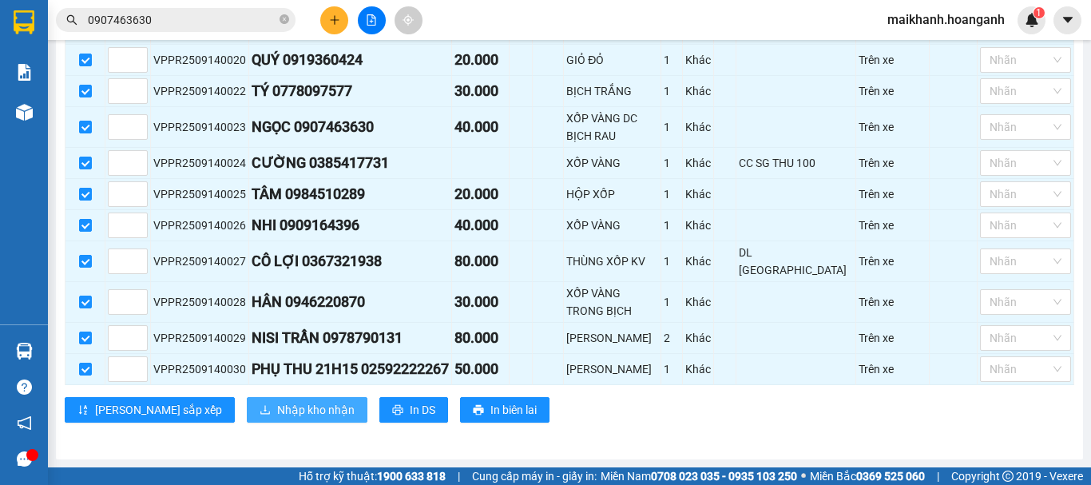
click at [277, 403] on span "Nhập kho nhận" at bounding box center [315, 410] width 77 height 18
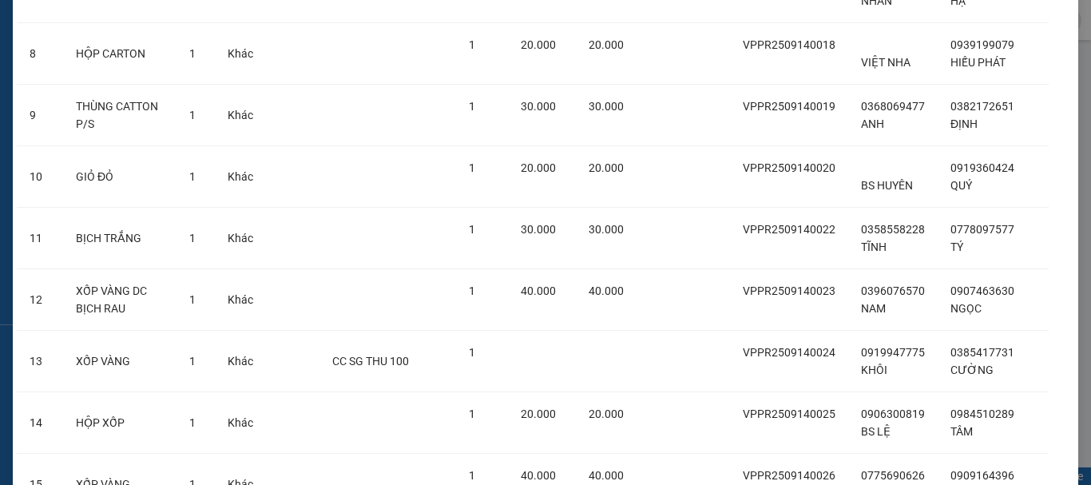
scroll to position [970, 0]
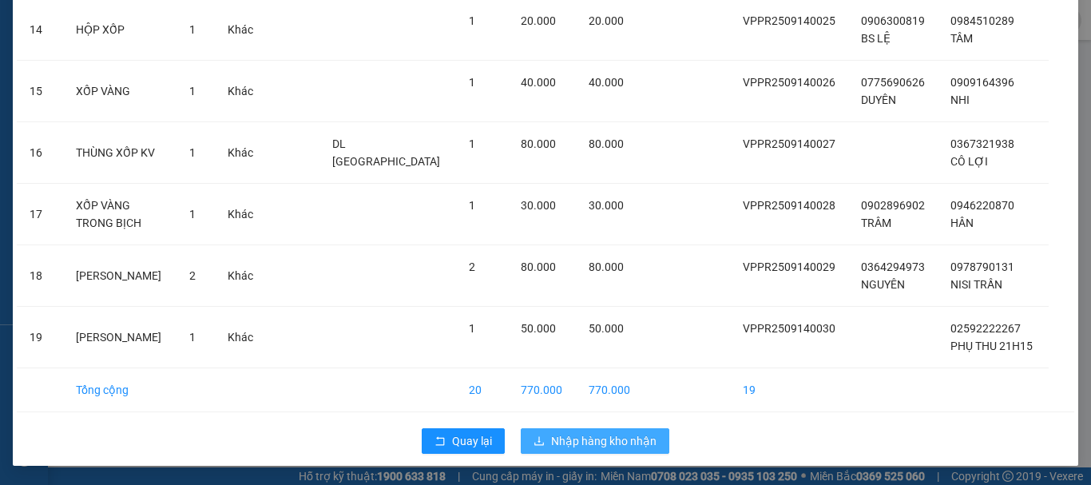
click at [586, 447] on span "Nhập hàng kho nhận" at bounding box center [603, 441] width 105 height 18
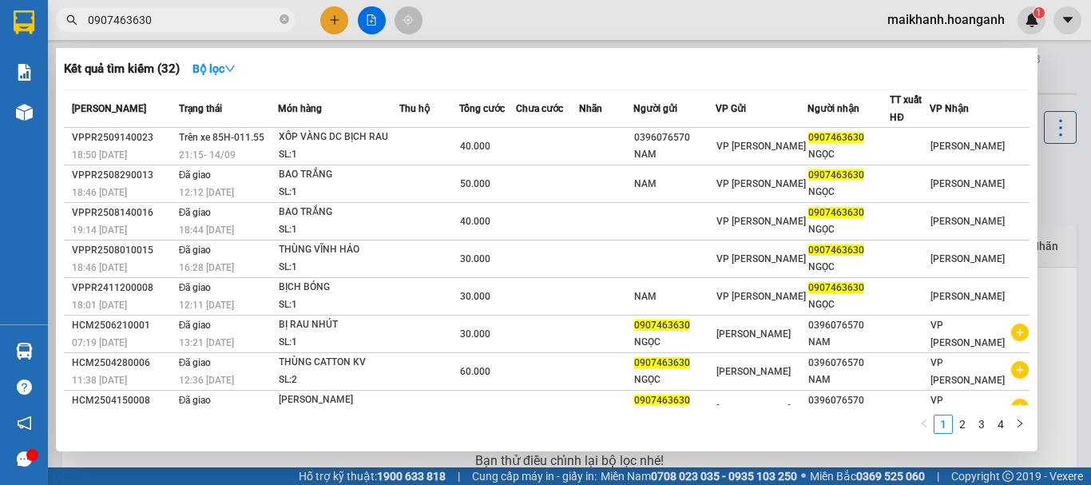
click at [235, 24] on input "0907463630" at bounding box center [182, 20] width 189 height 18
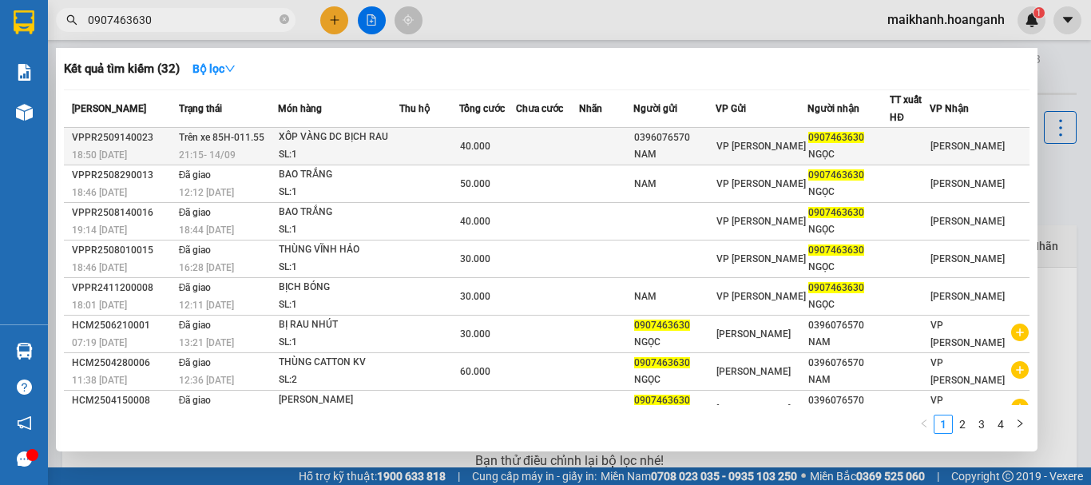
click at [298, 141] on div "XỐP VÀNG DC BỊCH RAU" at bounding box center [339, 138] width 120 height 18
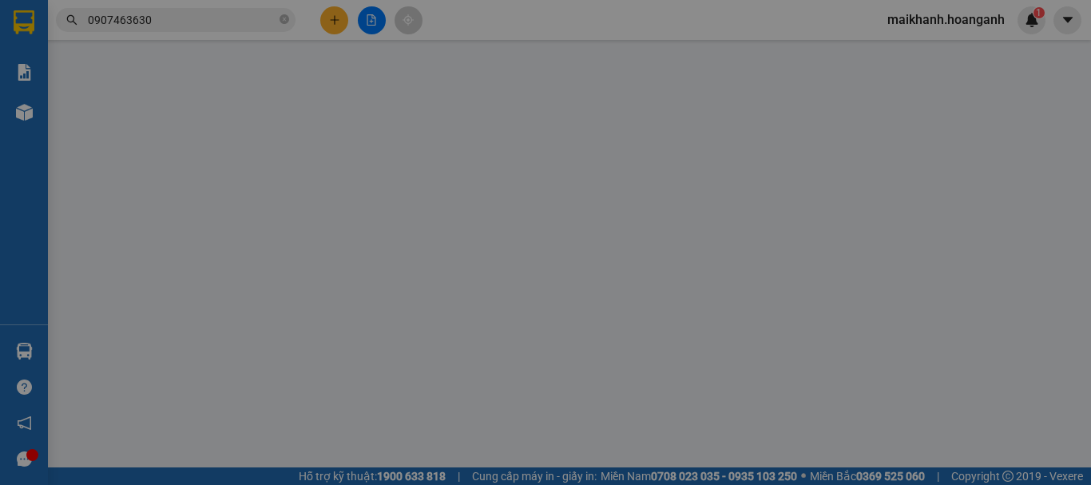
type input "0396076570"
type input "NAM"
type input "0907463630"
type input "NGỌC"
type input "40.000"
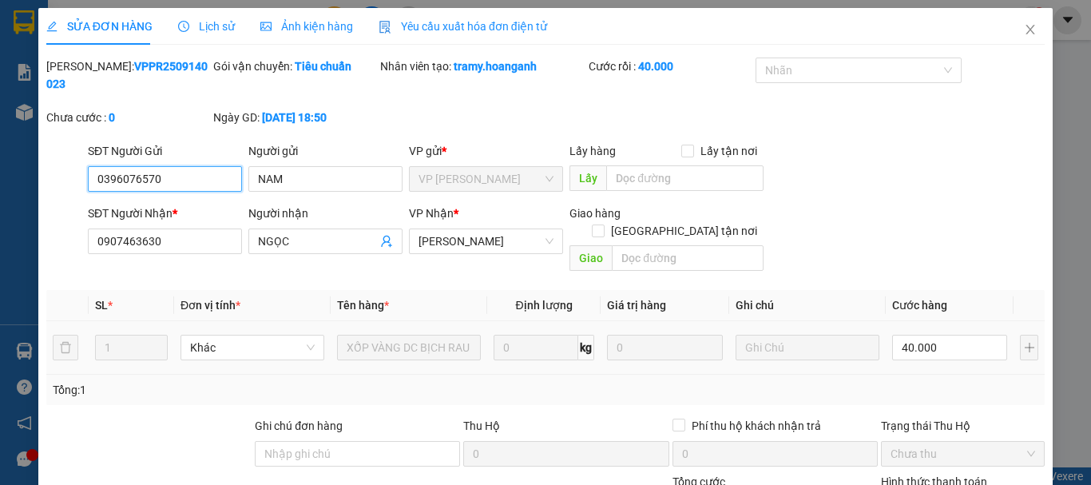
scroll to position [159, 0]
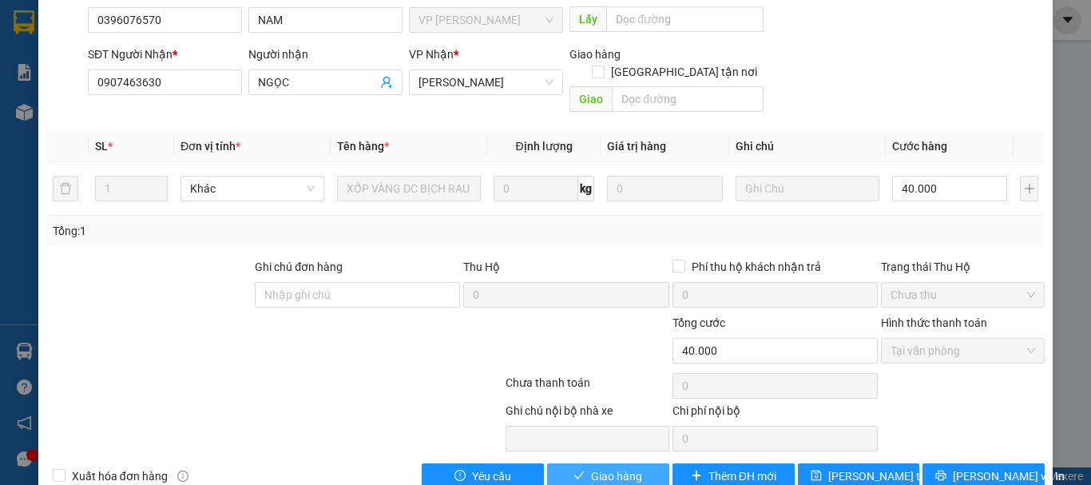
click at [609, 467] on span "Giao hàng" at bounding box center [616, 476] width 51 height 18
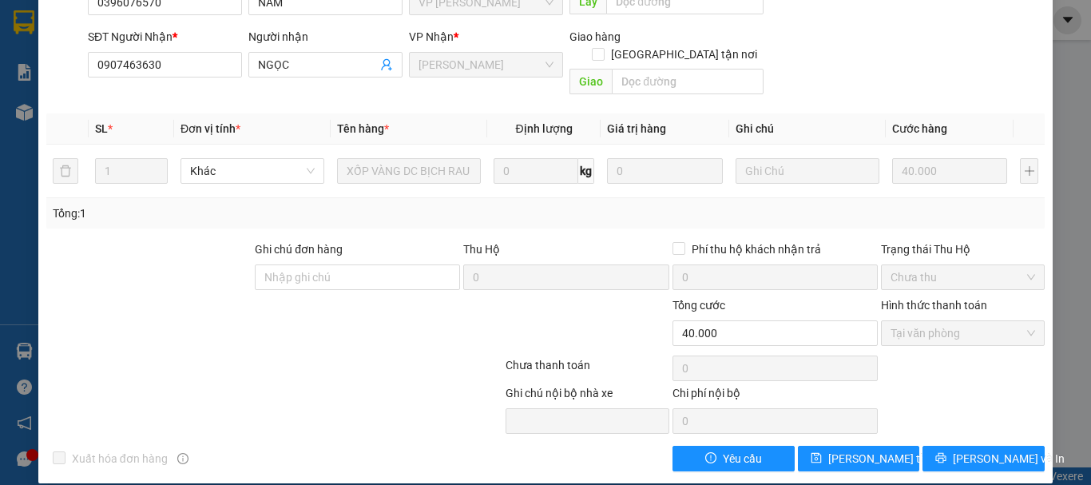
scroll to position [0, 0]
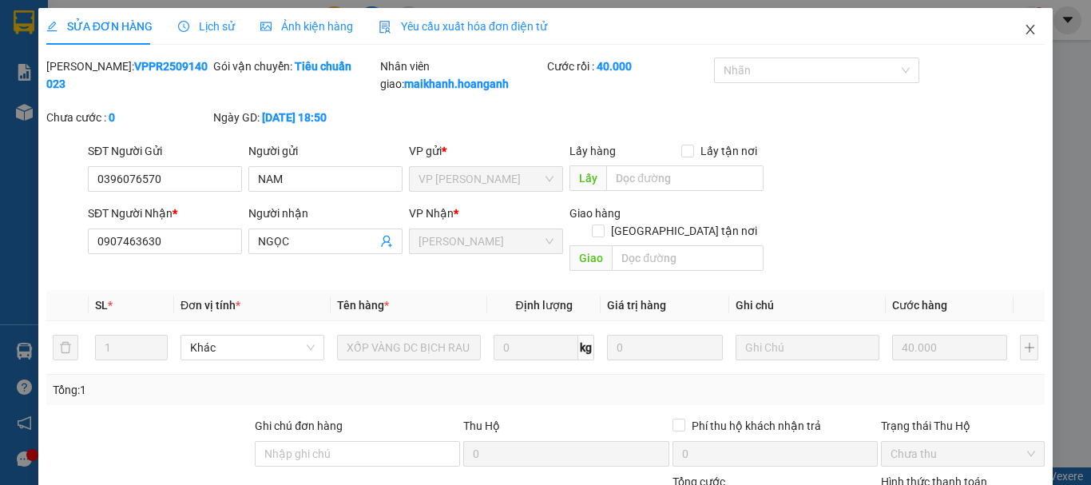
click at [1024, 24] on icon "close" at bounding box center [1030, 29] width 13 height 13
